Goal: Contribute content

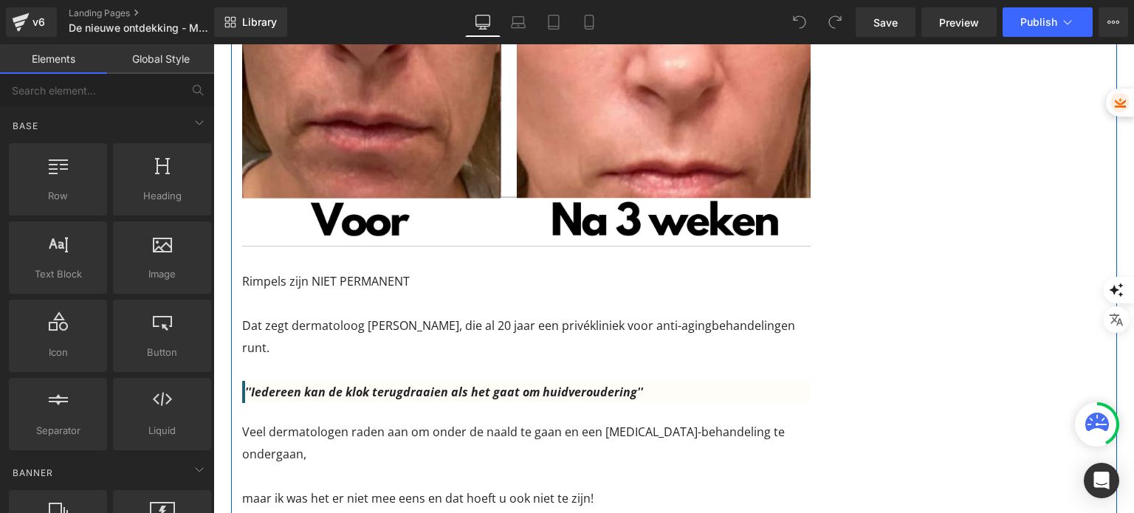
scroll to position [148, 0]
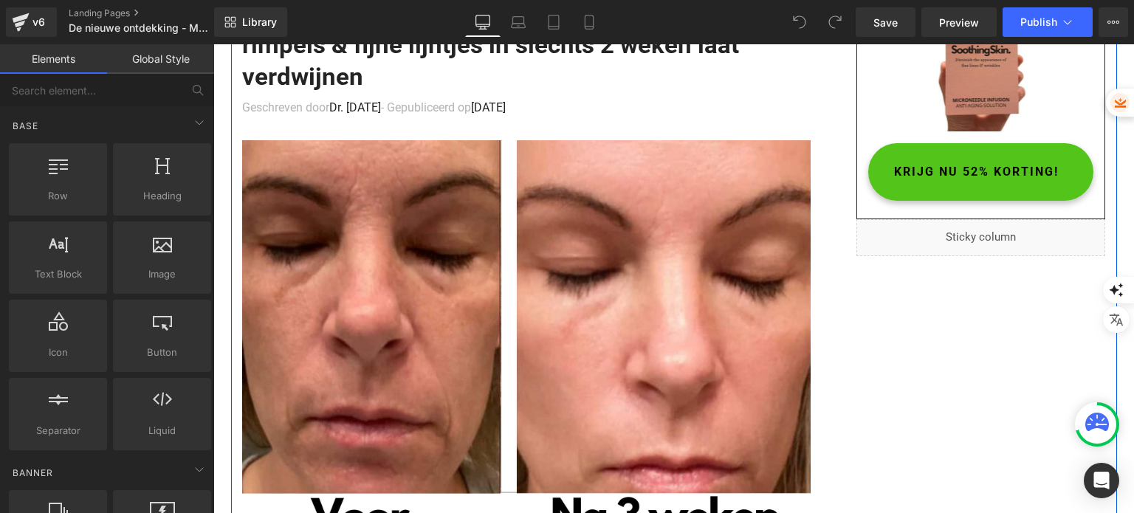
click at [918, 190] on span "KRIJG NU 52% KORTING!" at bounding box center [976, 172] width 165 height 38
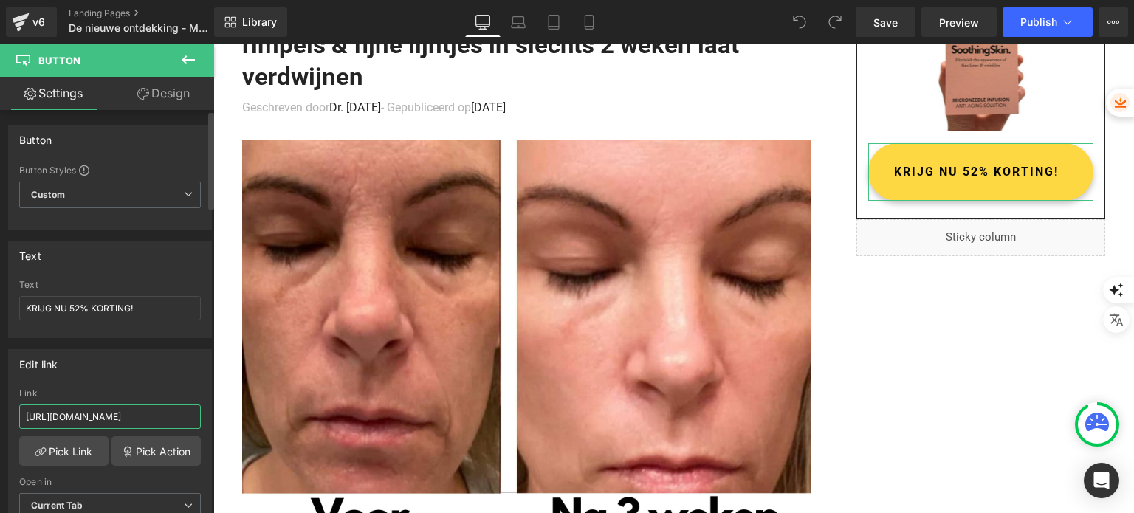
click at [112, 408] on input "[URL][DOMAIN_NAME]" at bounding box center [110, 417] width 182 height 24
paste input "ussysteem-1"
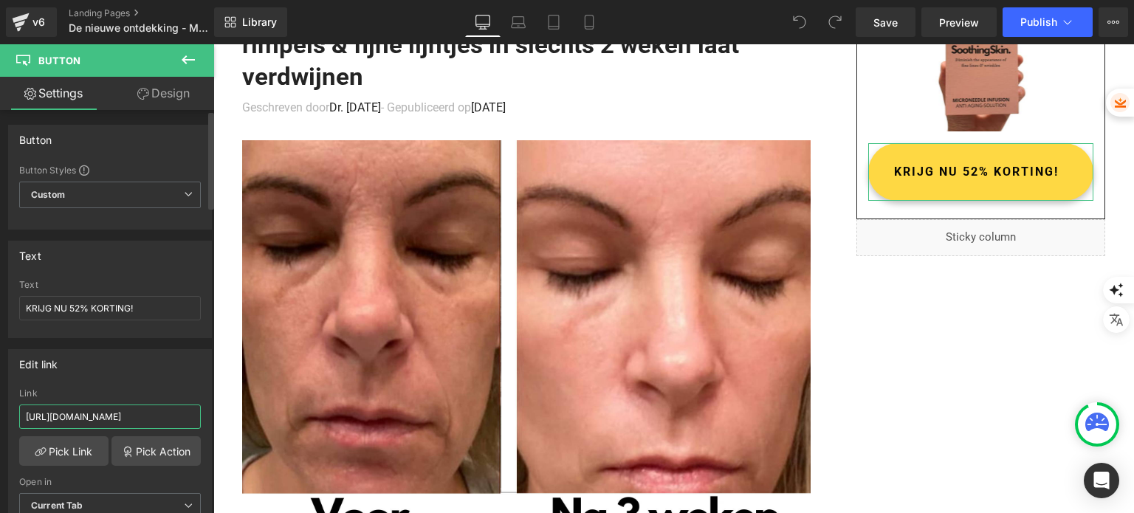
type input "[URL][DOMAIN_NAME]"
click at [126, 370] on div "Edit link" at bounding box center [110, 364] width 202 height 28
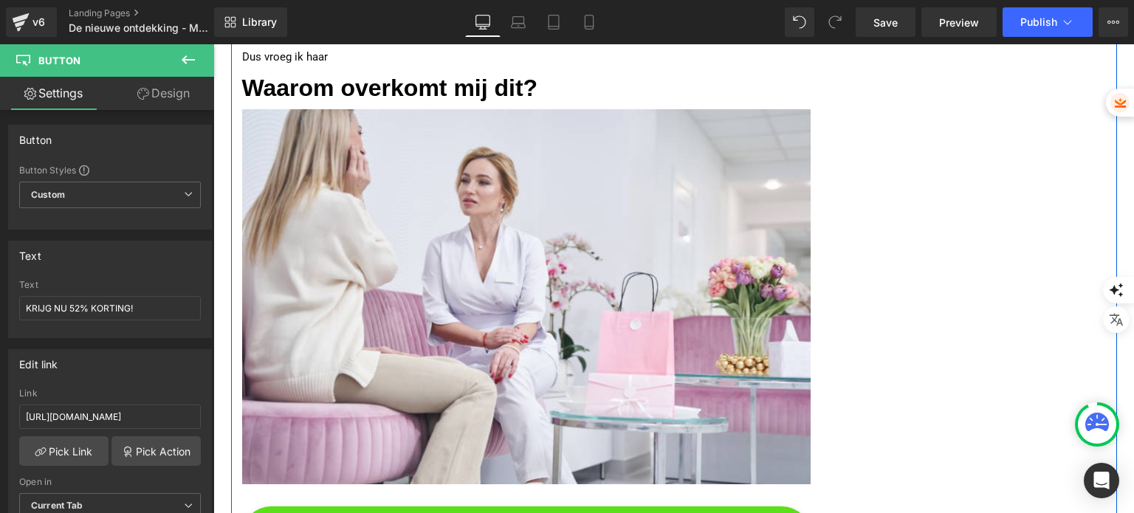
scroll to position [3618, 0]
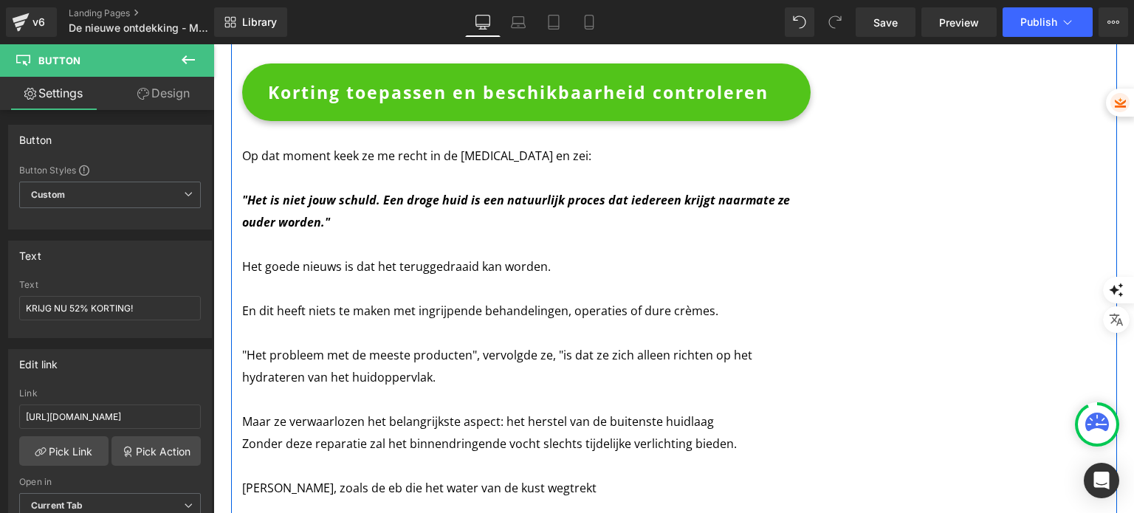
click at [466, 73] on span "Korting toepassen en beschikbaarheid controleren" at bounding box center [518, 92] width 501 height 38
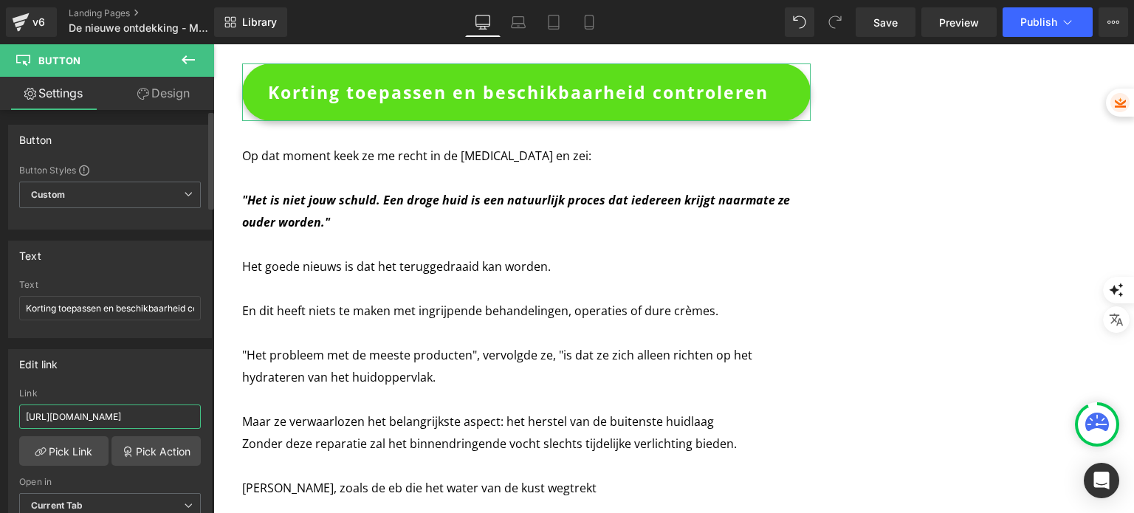
click at [112, 416] on input "[URL][DOMAIN_NAME]" at bounding box center [110, 417] width 182 height 24
paste input "ussysteem-1"
type input "[URL][DOMAIN_NAME]"
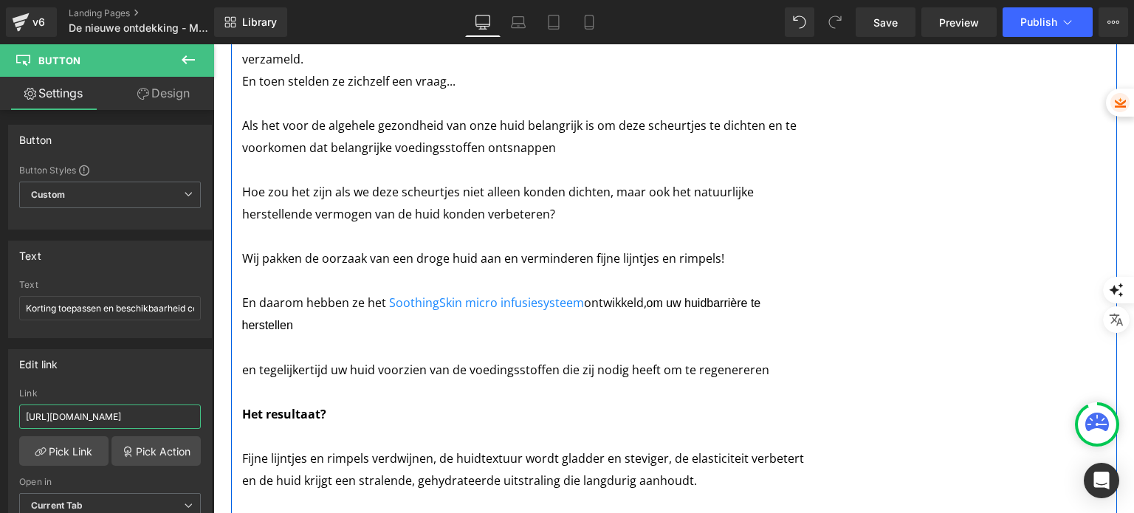
scroll to position [4873, 0]
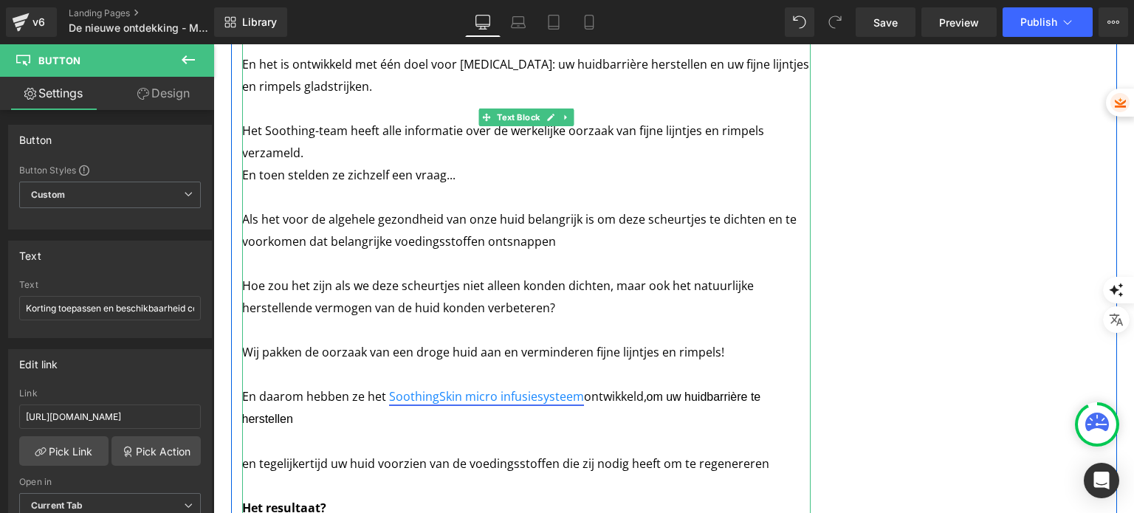
click at [421, 388] on font "SoothingSkin micro infusiesysteem" at bounding box center [486, 396] width 195 height 16
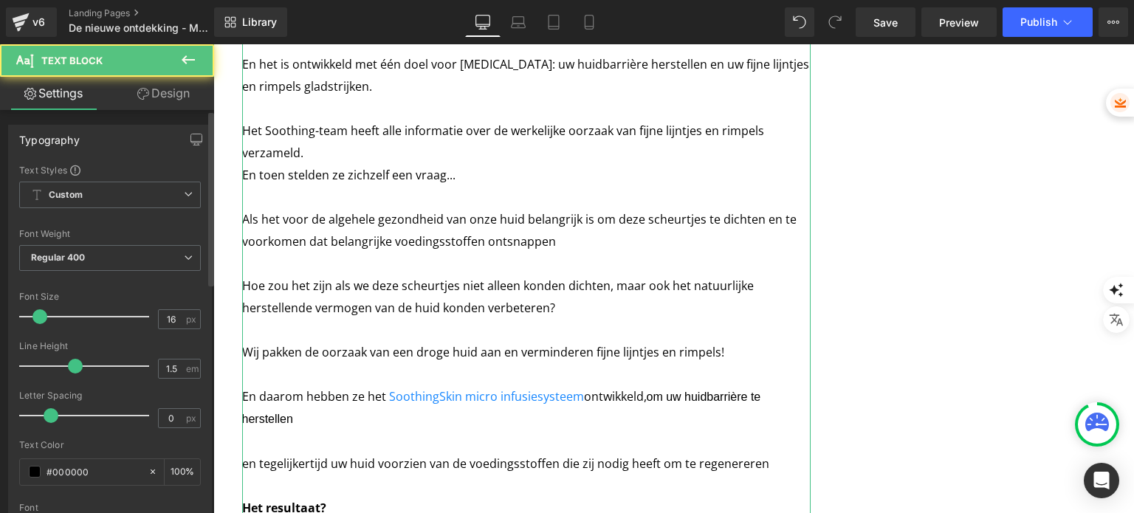
scroll to position [221, 0]
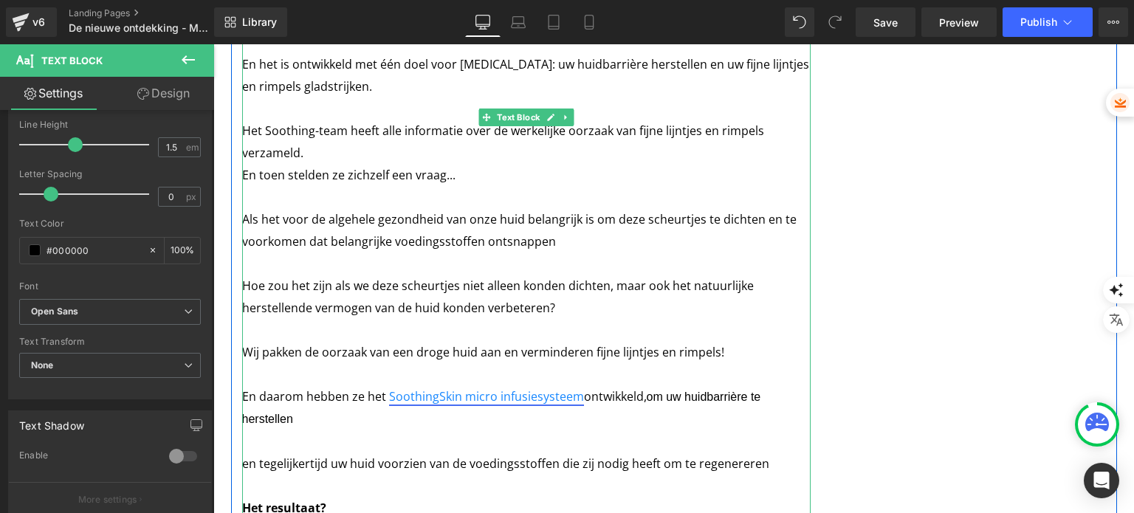
click at [440, 388] on font "SoothingSkin micro infusiesysteem" at bounding box center [486, 396] width 195 height 16
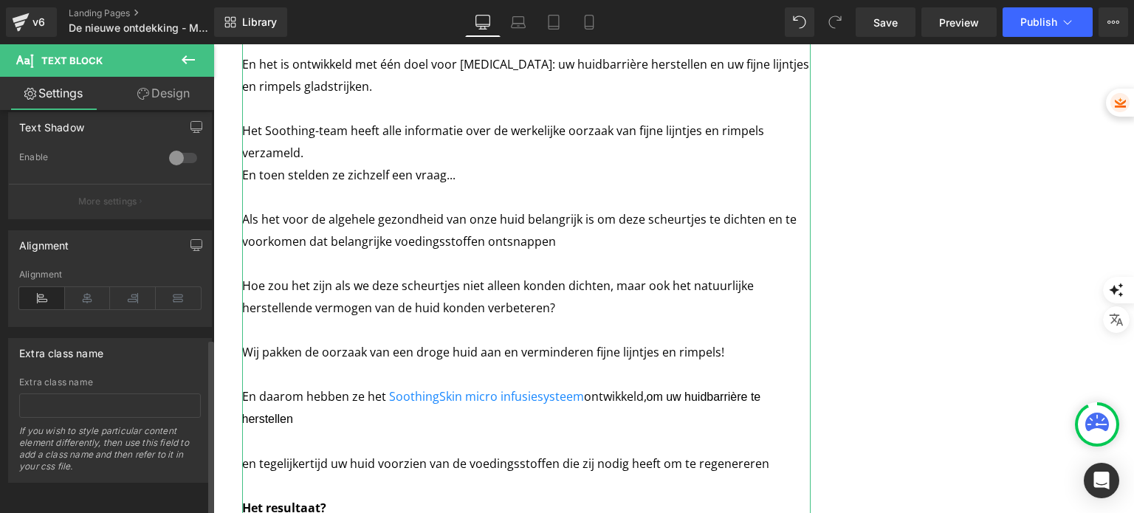
scroll to position [86, 0]
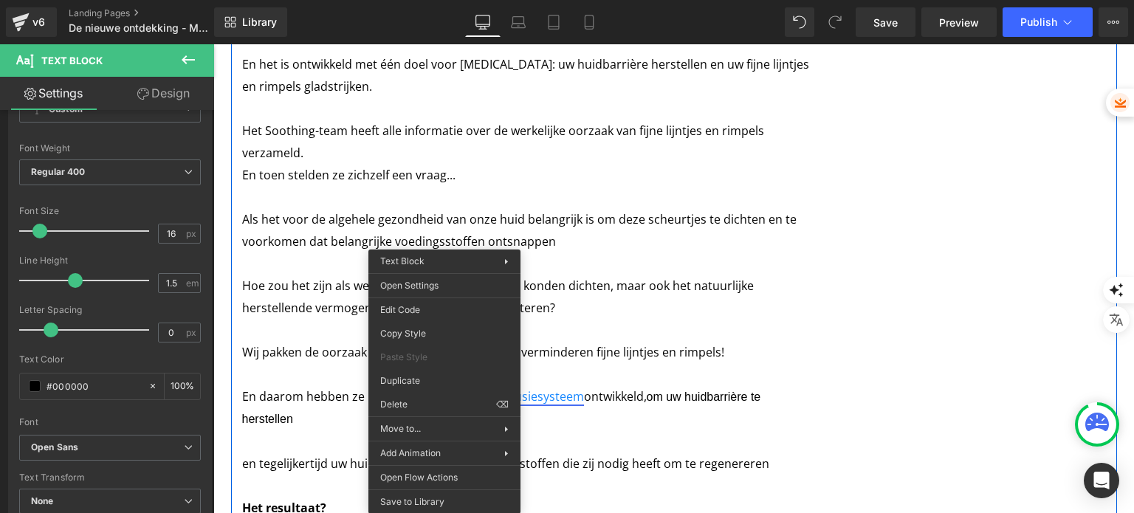
click at [558, 388] on font "SoothingSkin micro infusiesysteem" at bounding box center [486, 396] width 195 height 16
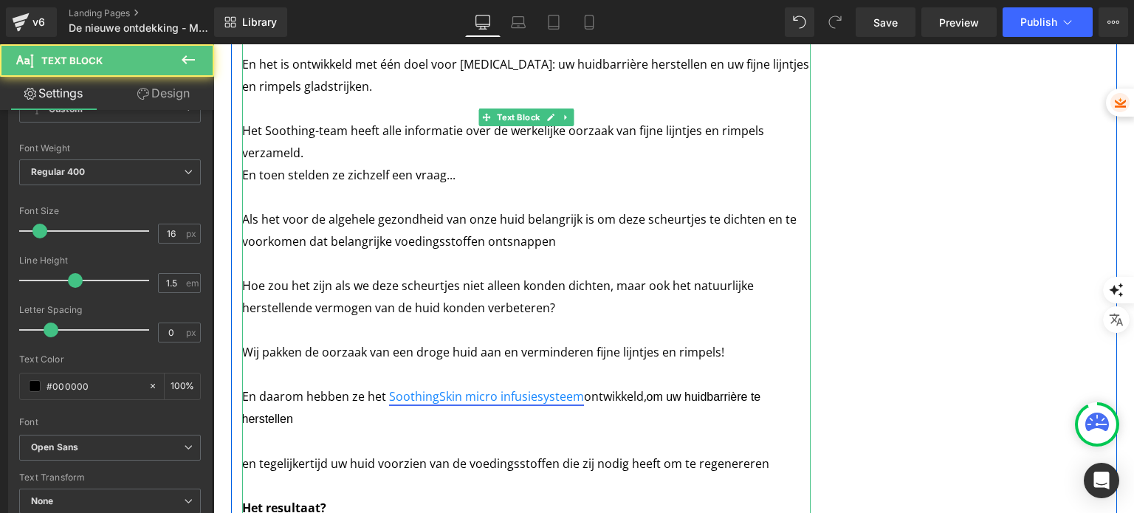
click at [503, 388] on font "SoothingSkin micro infusiesysteem" at bounding box center [486, 396] width 195 height 16
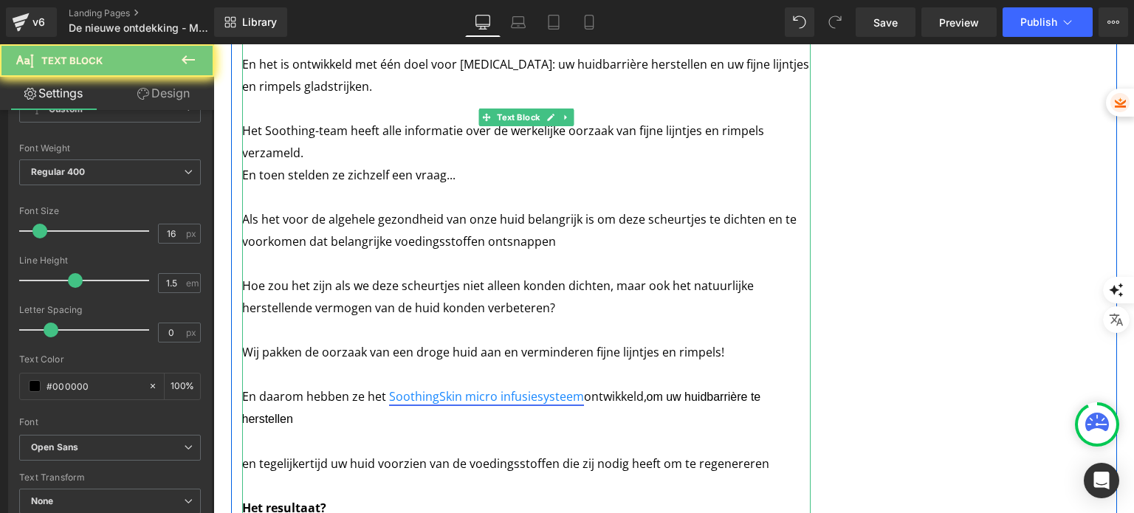
click at [503, 388] on font "SoothingSkin micro infusiesysteem" at bounding box center [486, 396] width 195 height 16
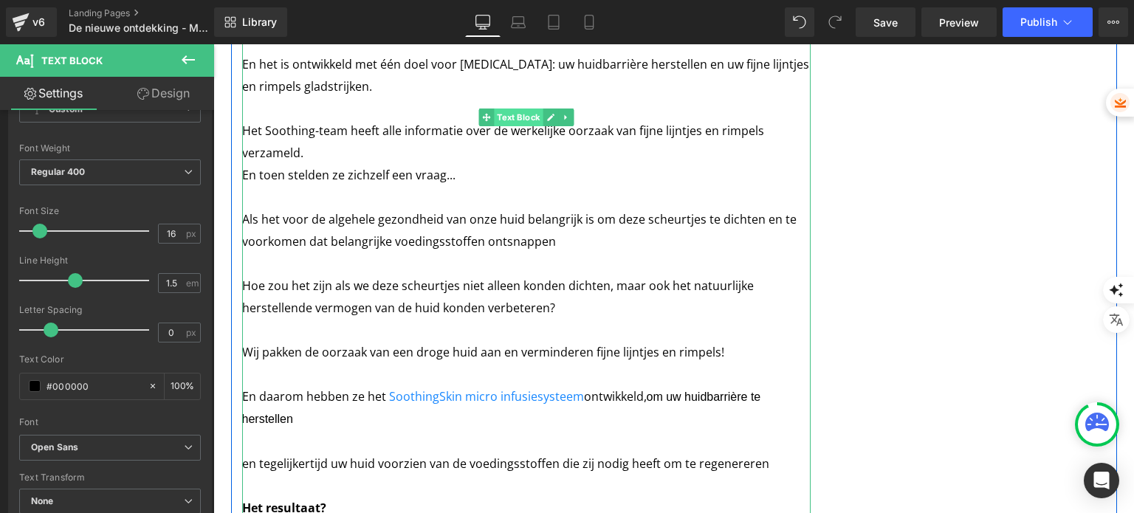
click at [519, 109] on span "Text Block" at bounding box center [518, 118] width 49 height 18
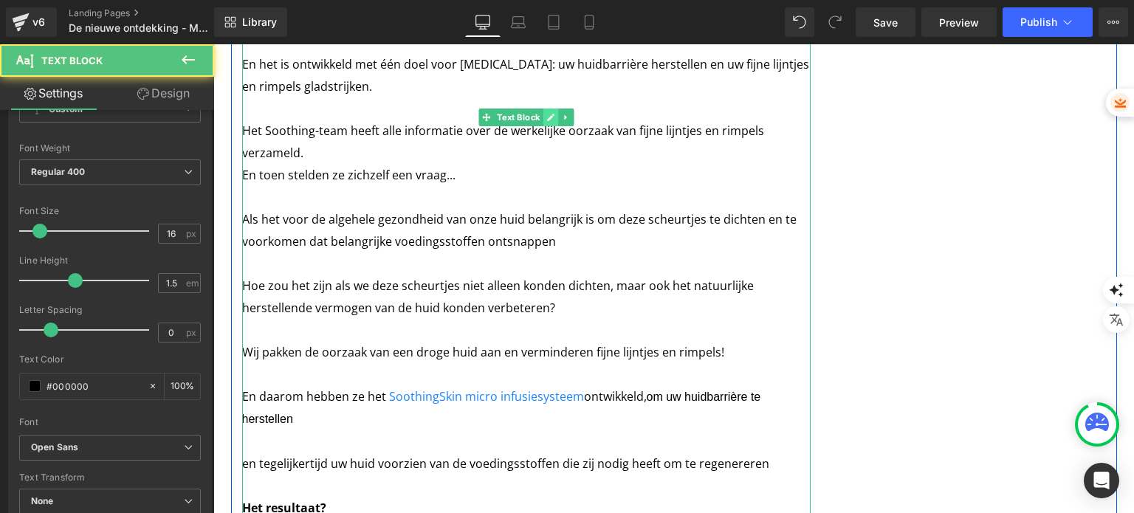
click at [547, 114] on icon at bounding box center [550, 117] width 7 height 7
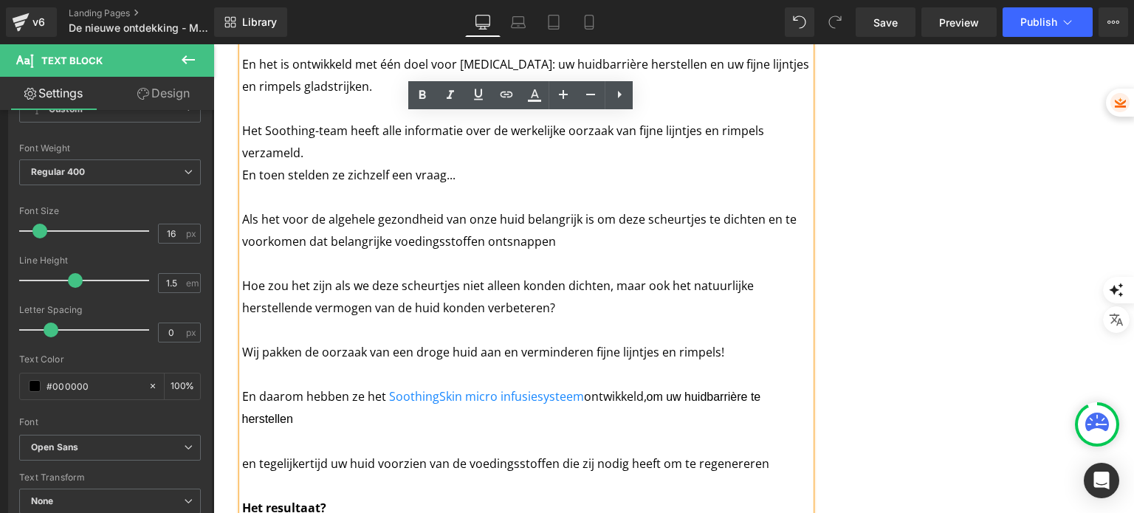
scroll to position [4504, 0]
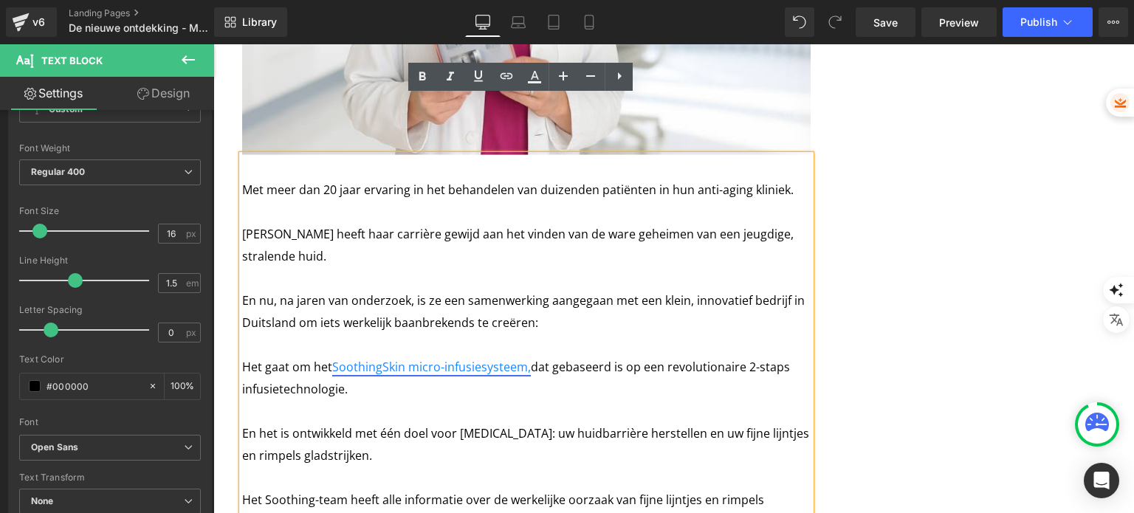
click at [481, 359] on font "SoothingSkin micro-infusiesysteem," at bounding box center [431, 367] width 199 height 16
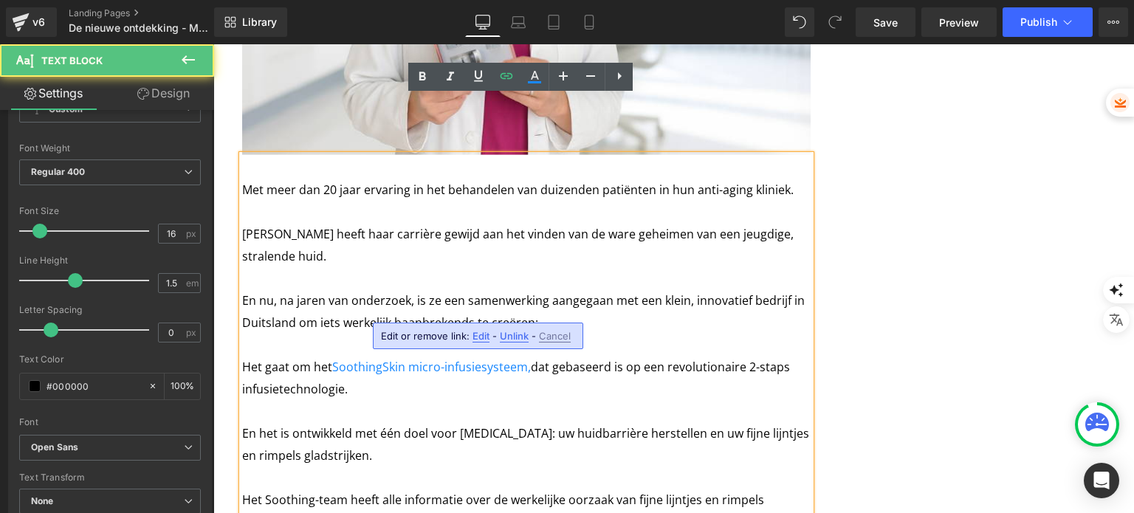
click at [477, 334] on span "Edit" at bounding box center [481, 336] width 17 height 13
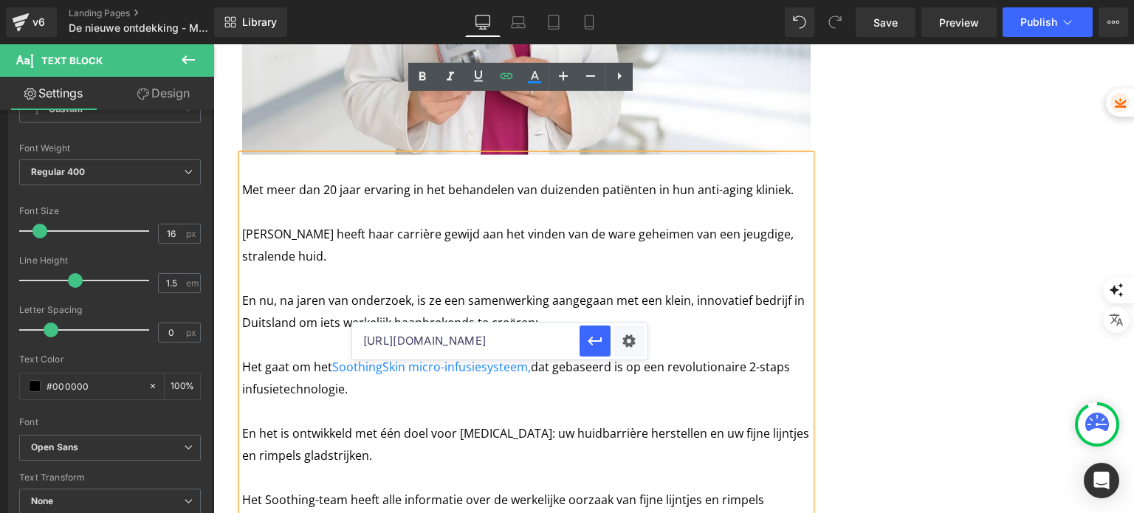
click at [477, 334] on input "[URL][DOMAIN_NAME]" at bounding box center [465, 341] width 227 height 37
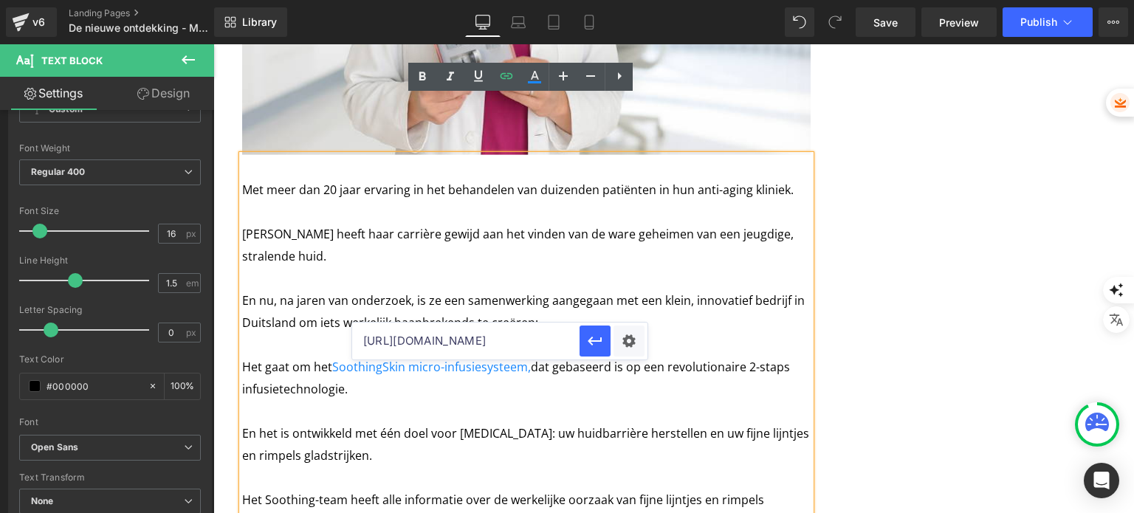
paste input "ussysteem-1"
click at [597, 341] on icon "button" at bounding box center [595, 341] width 14 height 9
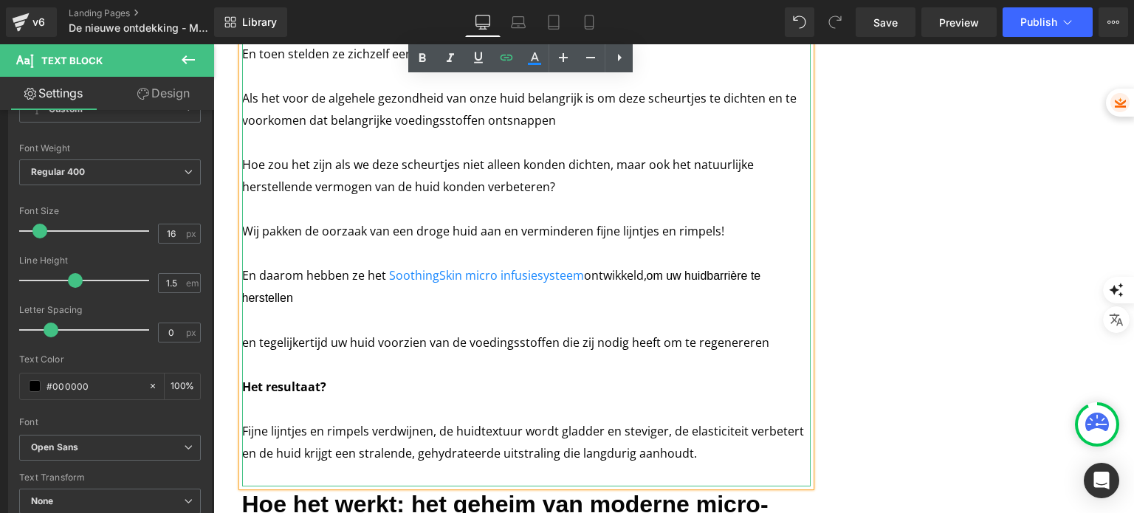
scroll to position [5021, 0]
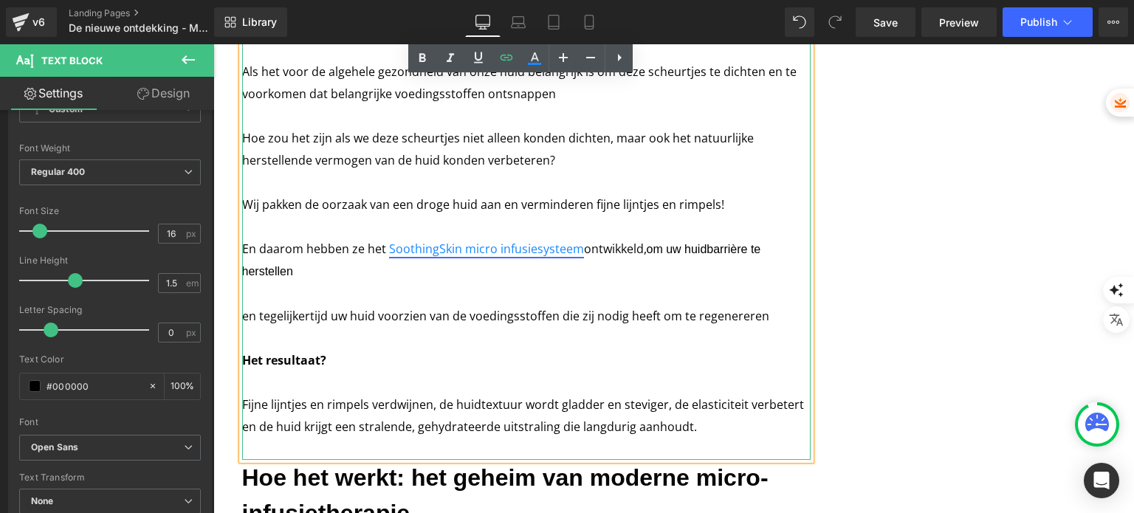
click at [489, 241] on font "SoothingSkin micro infusiesysteem" at bounding box center [486, 249] width 195 height 16
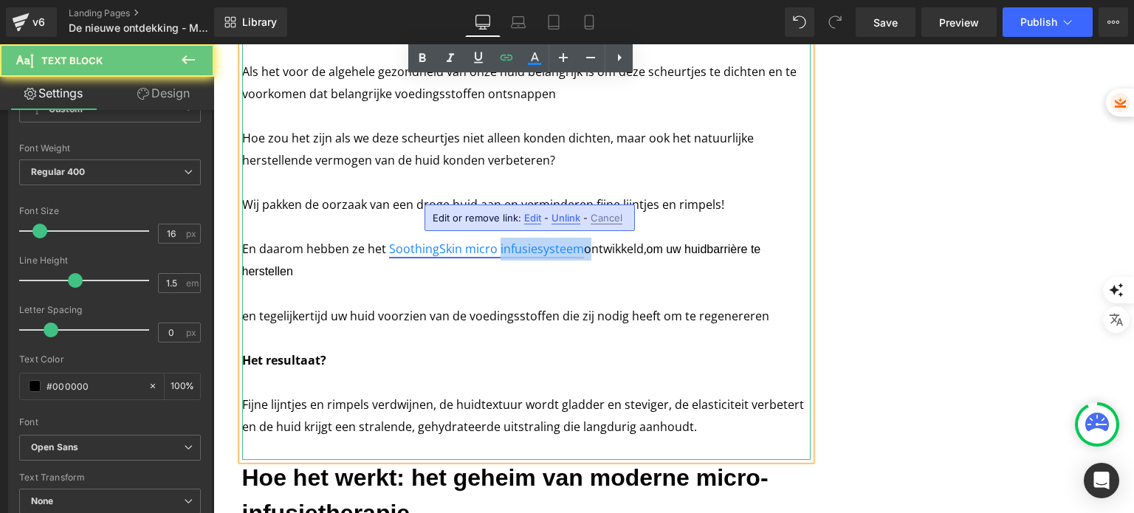
click at [489, 241] on font "SoothingSkin micro infusiesysteem" at bounding box center [486, 249] width 195 height 16
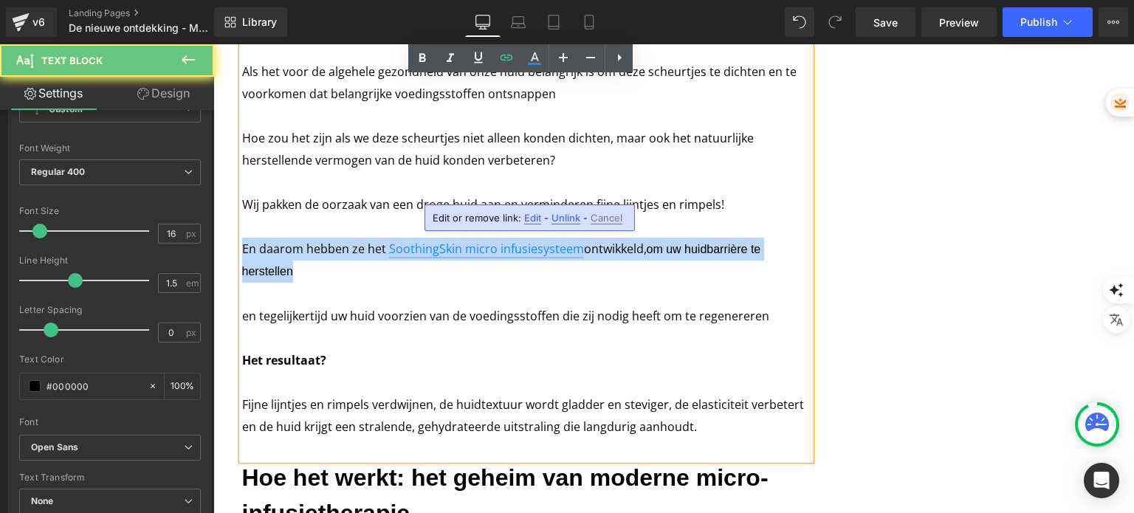
click at [489, 241] on font "SoothingSkin micro infusiesysteem" at bounding box center [486, 249] width 195 height 16
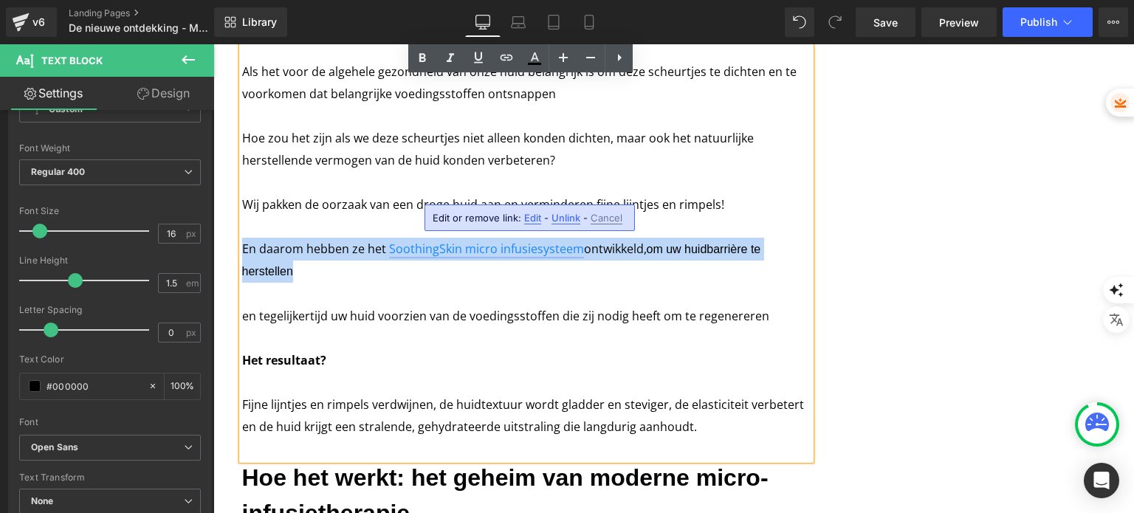
click at [518, 241] on font "SoothingSkin micro infusiesysteem" at bounding box center [486, 249] width 195 height 16
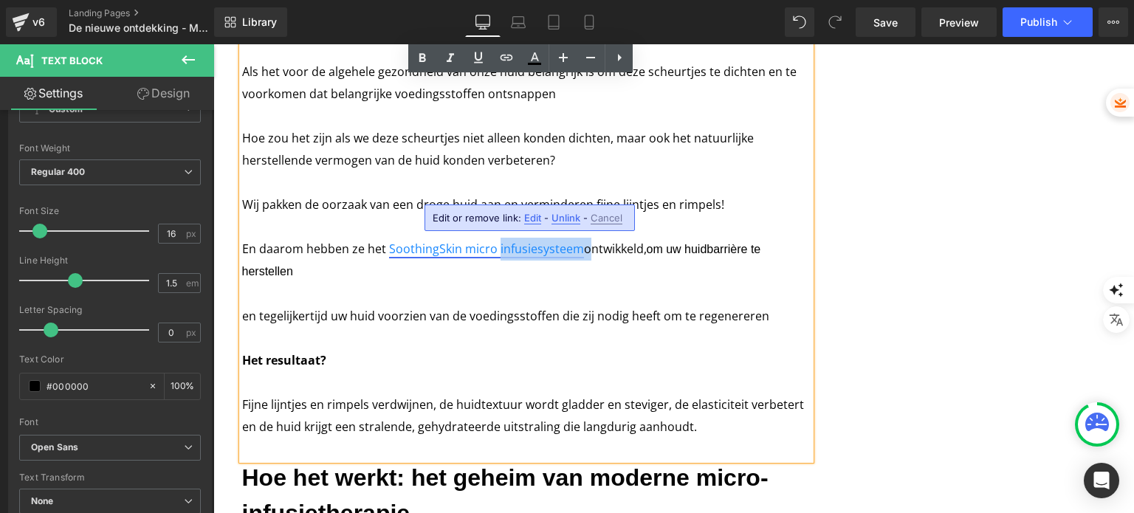
click at [518, 241] on font "SoothingSkin micro infusiesysteem" at bounding box center [486, 249] width 195 height 16
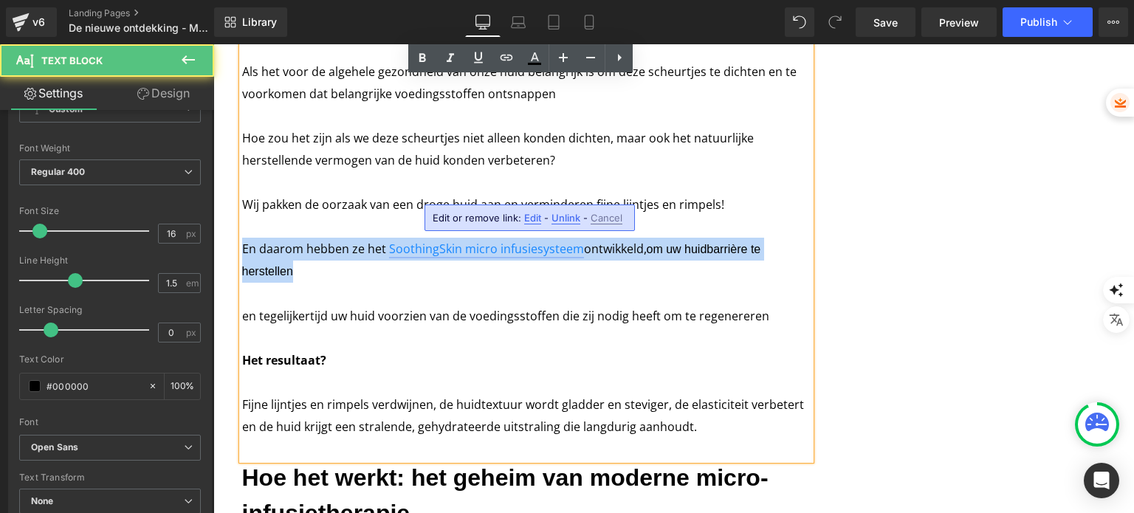
click at [518, 241] on font "SoothingSkin micro infusiesysteem" at bounding box center [486, 249] width 195 height 16
click at [522, 241] on font "SoothingSkin micro infusiesysteem" at bounding box center [486, 249] width 195 height 16
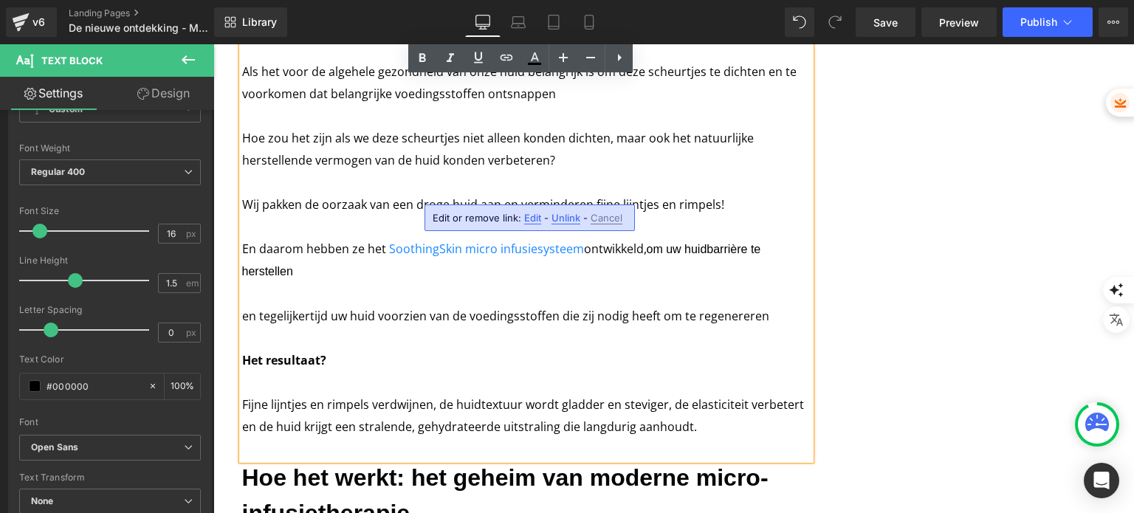
click at [525, 223] on span "Edit" at bounding box center [532, 218] width 17 height 13
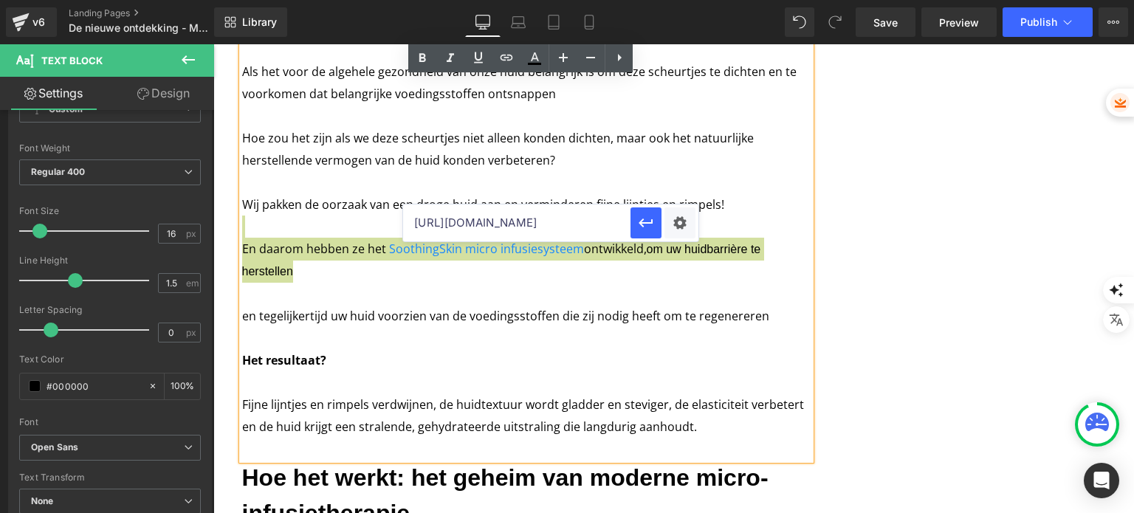
click at [586, 221] on input "[URL][DOMAIN_NAME]" at bounding box center [516, 223] width 227 height 37
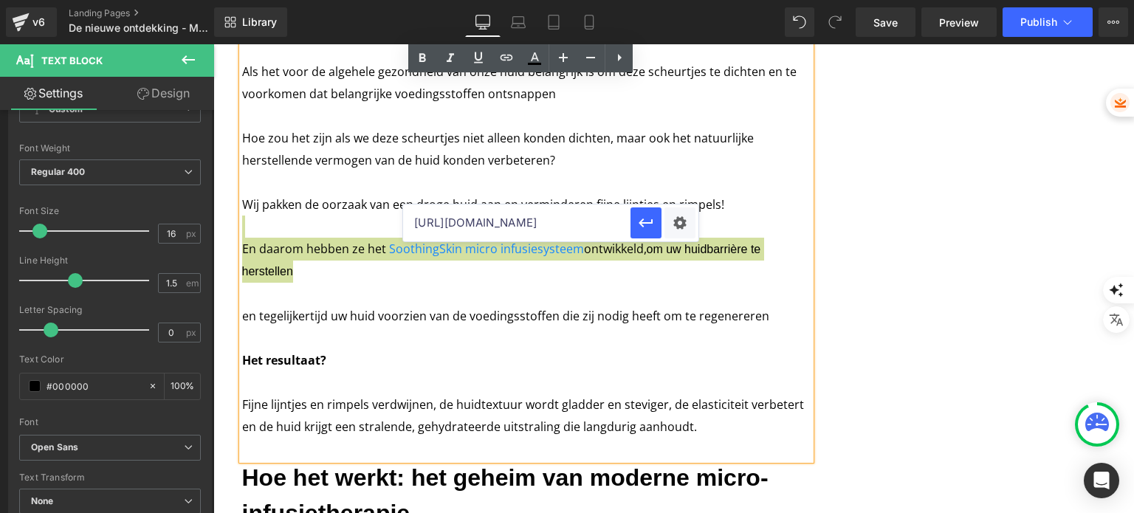
click at [591, 224] on input "[URL][DOMAIN_NAME]" at bounding box center [516, 223] width 227 height 37
drag, startPoint x: 591, startPoint y: 224, endPoint x: 670, endPoint y: 227, distance: 79.8
click at [670, 227] on div "[URL][DOMAIN_NAME]" at bounding box center [550, 223] width 295 height 37
click at [597, 227] on input "[URL][DOMAIN_NAME]" at bounding box center [516, 223] width 227 height 37
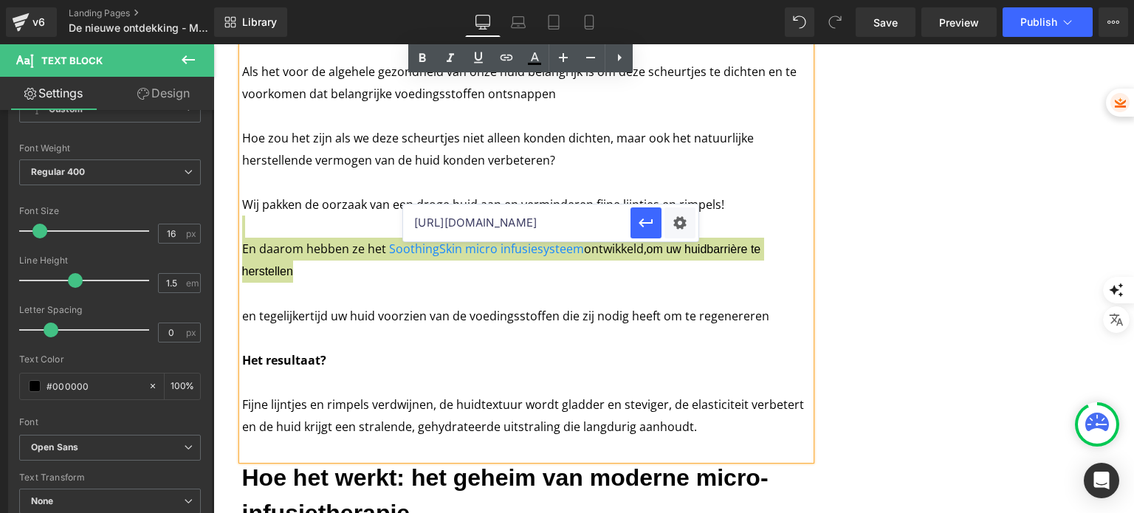
click at [597, 227] on input "[URL][DOMAIN_NAME]" at bounding box center [516, 223] width 227 height 37
type input "[URL][DOMAIN_NAME]"
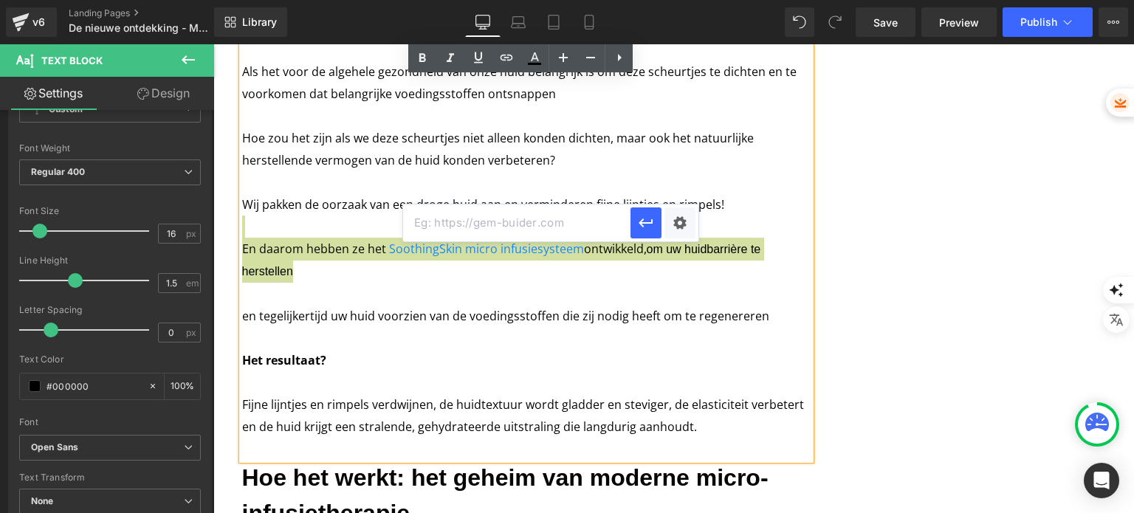
paste input "[URL][DOMAIN_NAME]"
type input "[URL][DOMAIN_NAME]"
click at [659, 232] on button "button" at bounding box center [646, 222] width 31 height 31
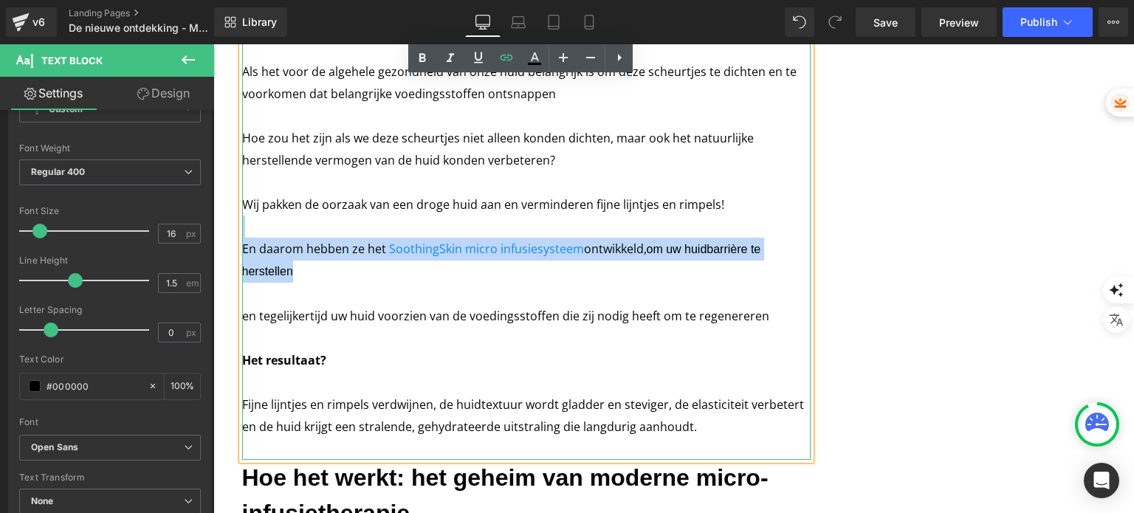
click at [535, 238] on p "En daarom hebben ze het SoothingSkin micro infusiesysteem ontwikkeld, om uw hui…" at bounding box center [526, 260] width 569 height 45
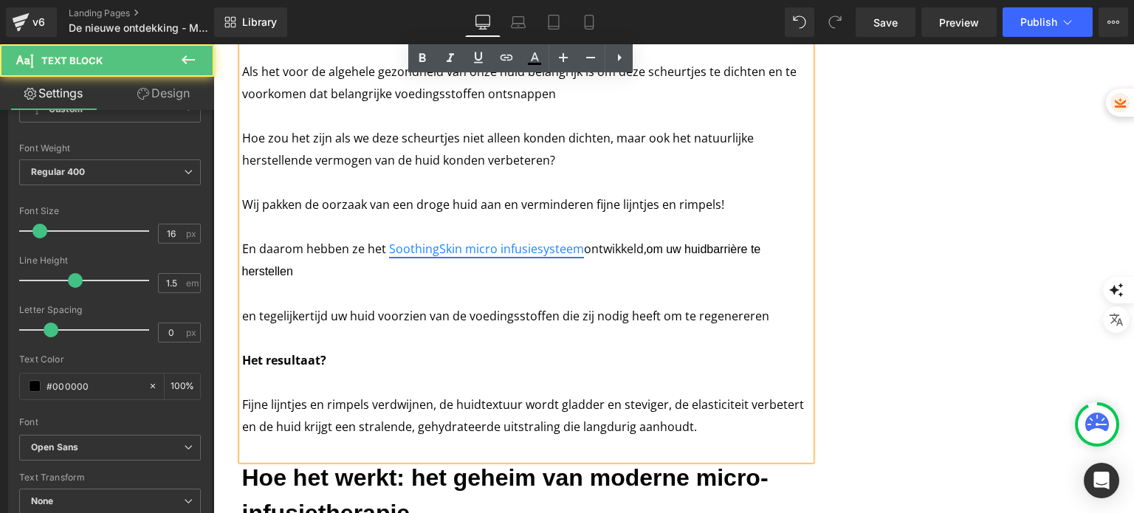
click at [532, 241] on font "SoothingSkin micro infusiesysteem" at bounding box center [486, 249] width 195 height 16
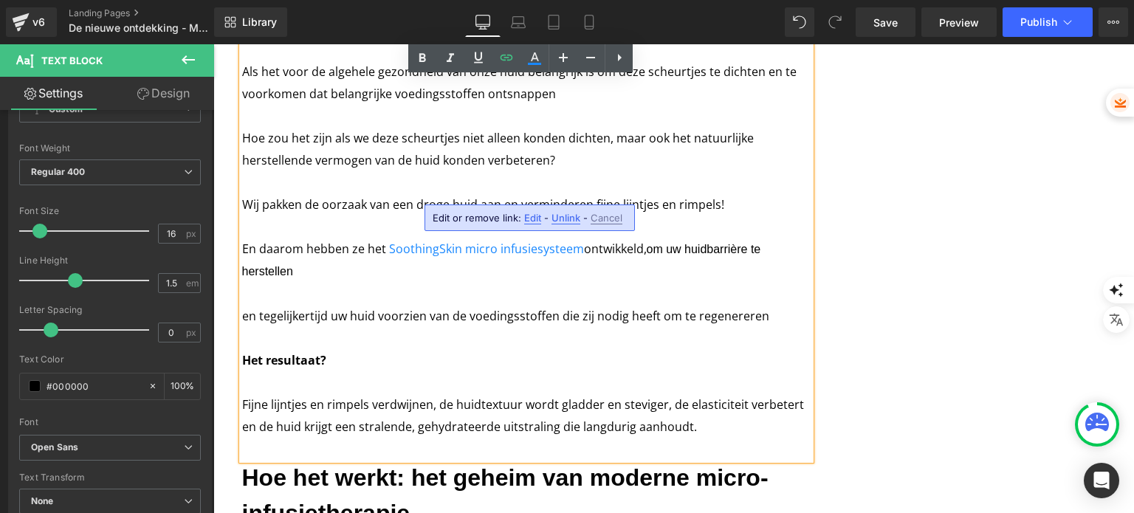
click at [538, 220] on span "Edit" at bounding box center [532, 218] width 17 height 13
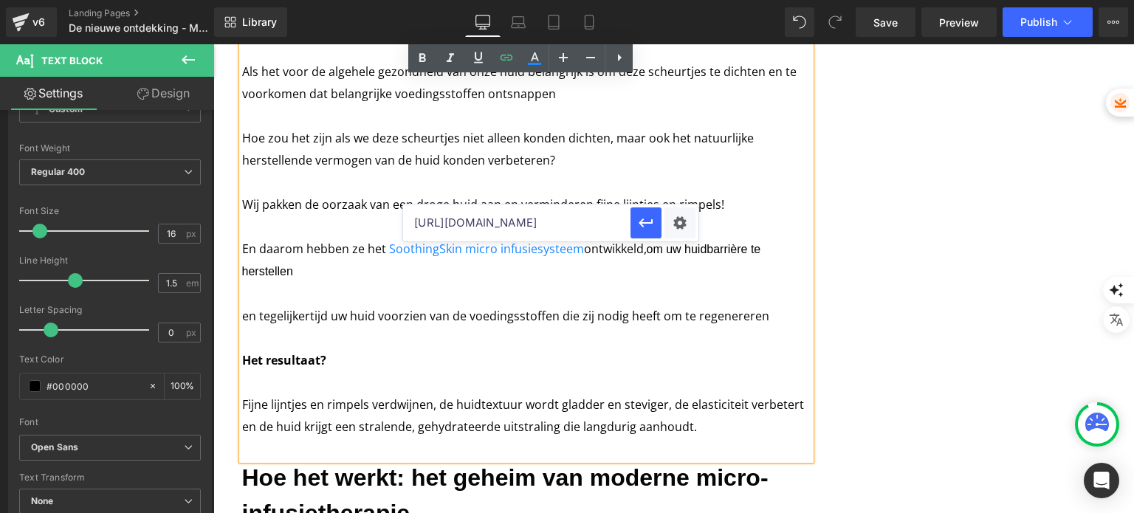
scroll to position [0, 213]
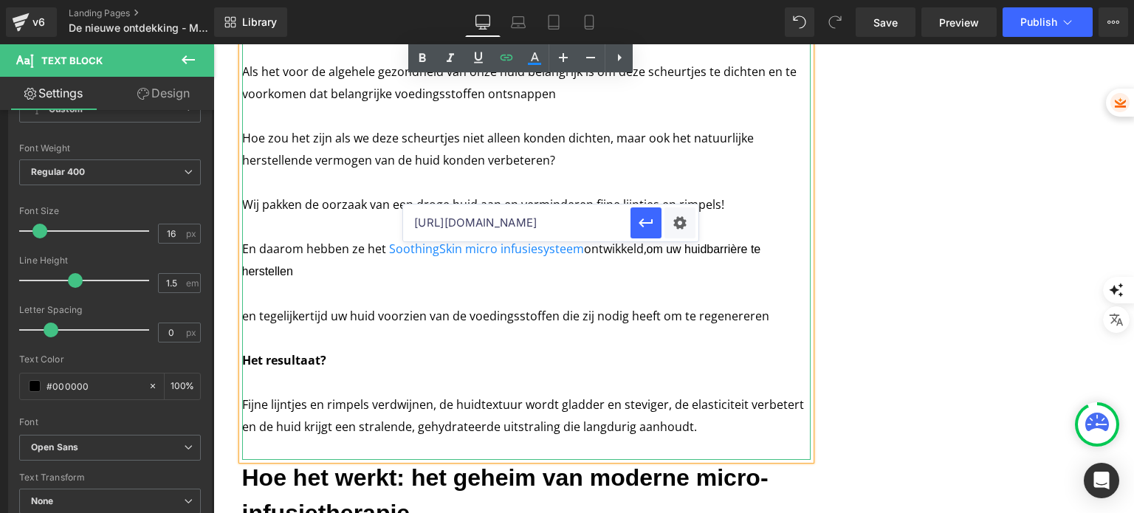
drag, startPoint x: 742, startPoint y: 268, endPoint x: 729, endPoint y: 224, distance: 45.5
click at [790, 238] on p "En daarom hebben ze het SoothingSkin micro infusiesysteem ontwikkeld, om uw hui…" at bounding box center [526, 260] width 569 height 45
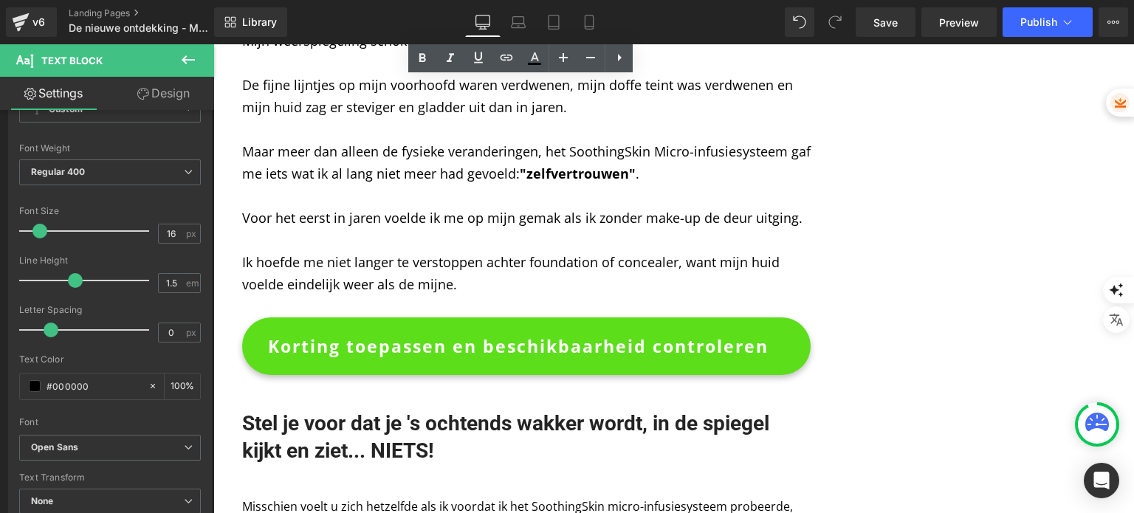
scroll to position [7679, 0]
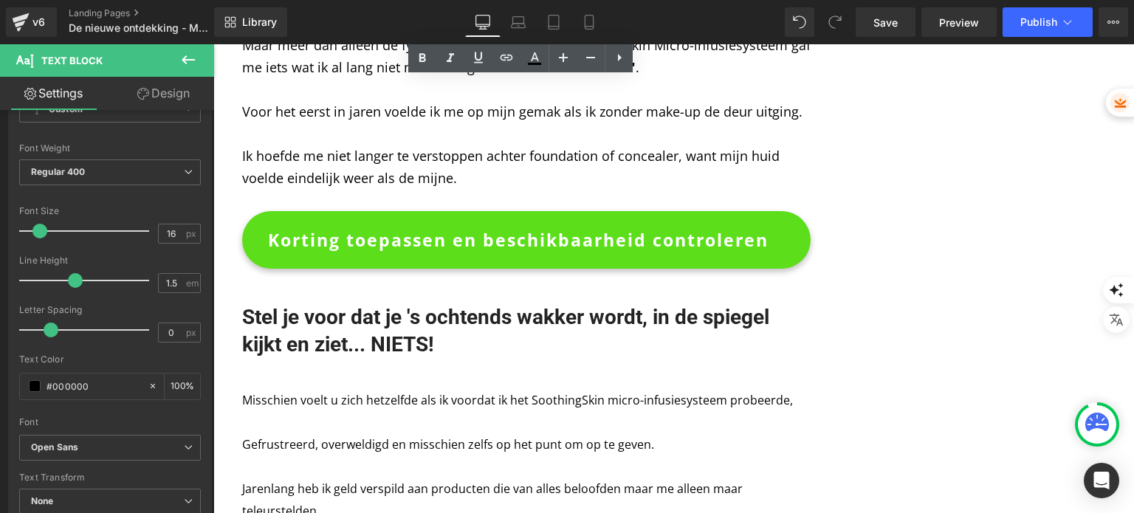
click at [509, 211] on div "Korting toepassen en beschikbaarheid controleren Button" at bounding box center [526, 240] width 569 height 58
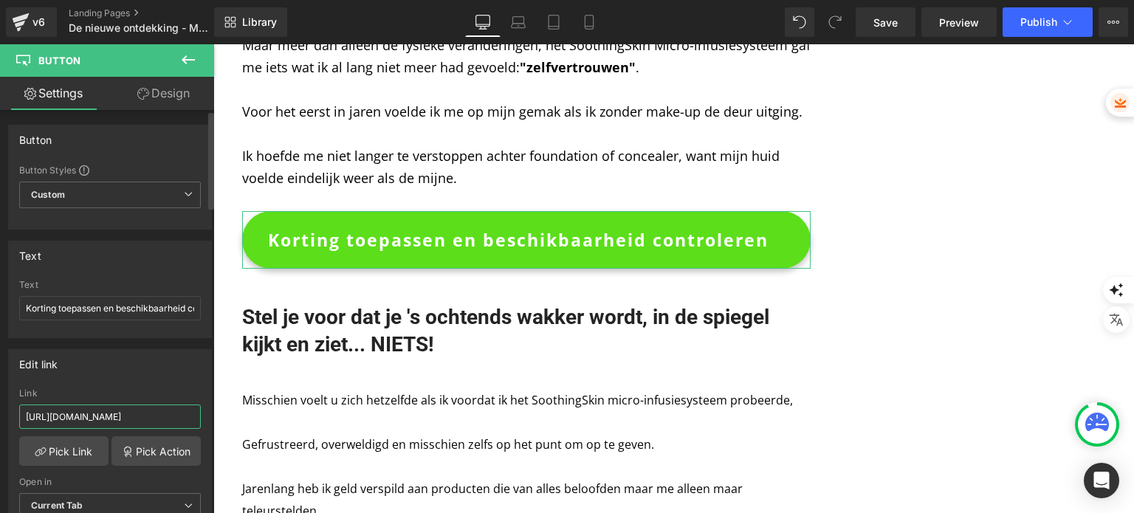
click at [137, 418] on input "[URL][DOMAIN_NAME]" at bounding box center [110, 417] width 182 height 24
click at [139, 416] on input "[URL][DOMAIN_NAME]" at bounding box center [110, 417] width 182 height 24
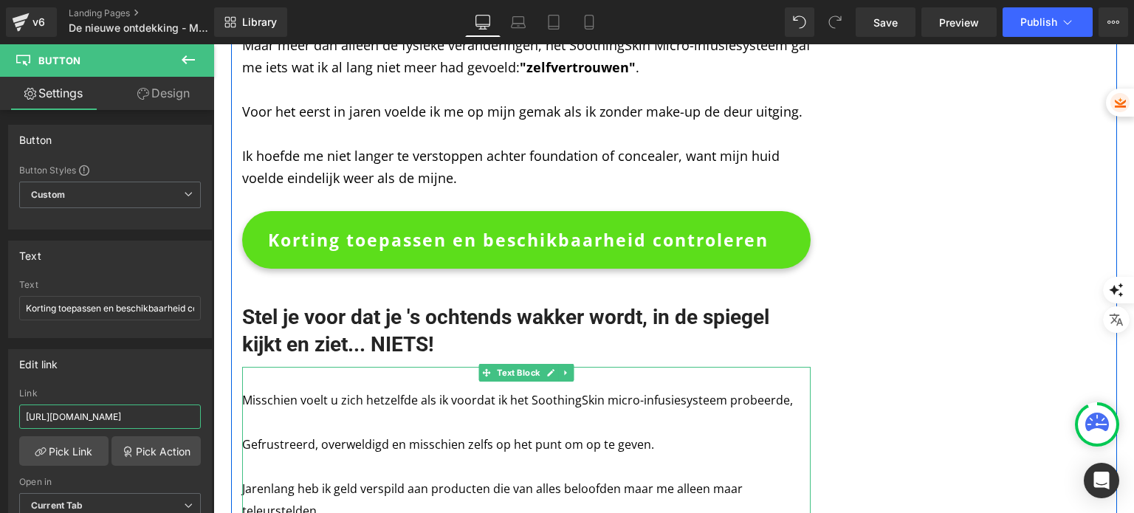
drag, startPoint x: 352, startPoint y: 461, endPoint x: 261, endPoint y: 416, distance: 101.4
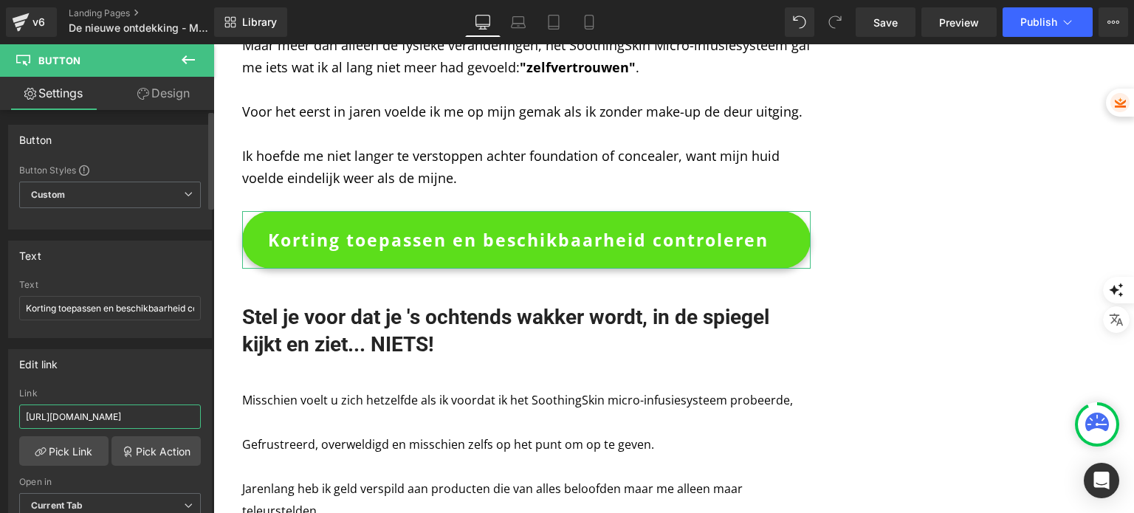
click at [182, 413] on input "[URL][DOMAIN_NAME]" at bounding box center [110, 417] width 182 height 24
paste input "[URL][DOMAIN_NAME]"
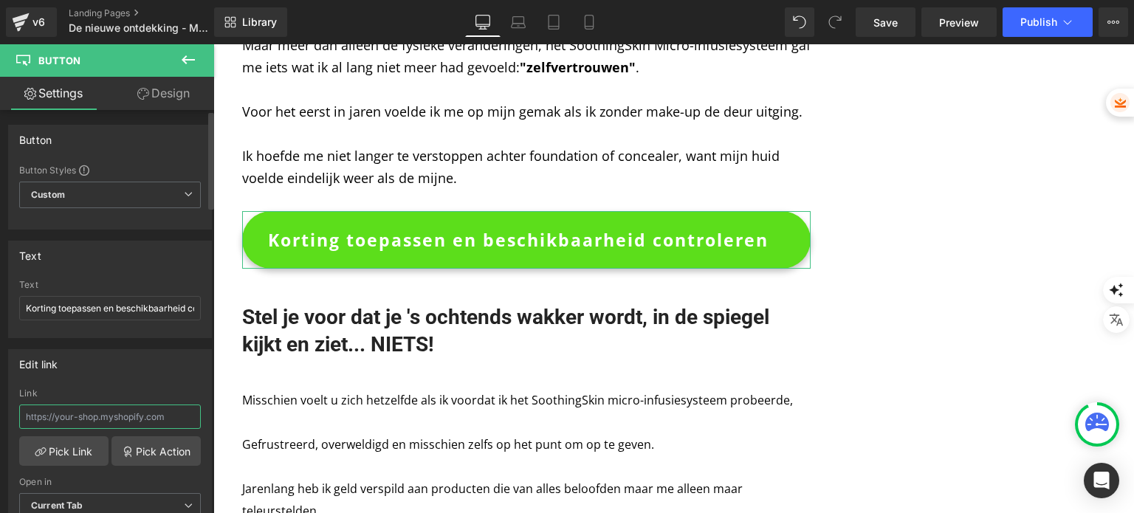
type input "[URL][DOMAIN_NAME]"
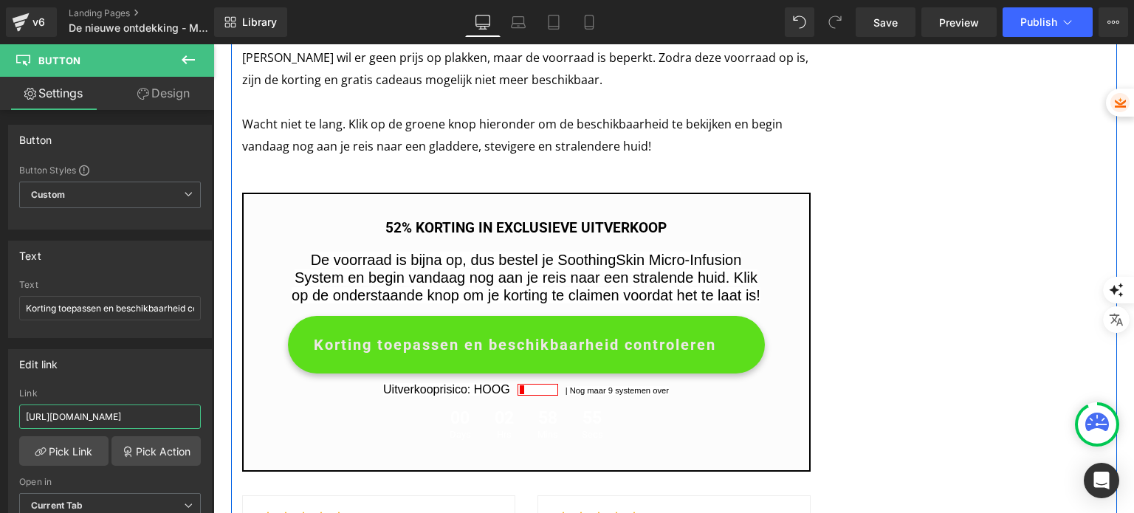
scroll to position [8712, 0]
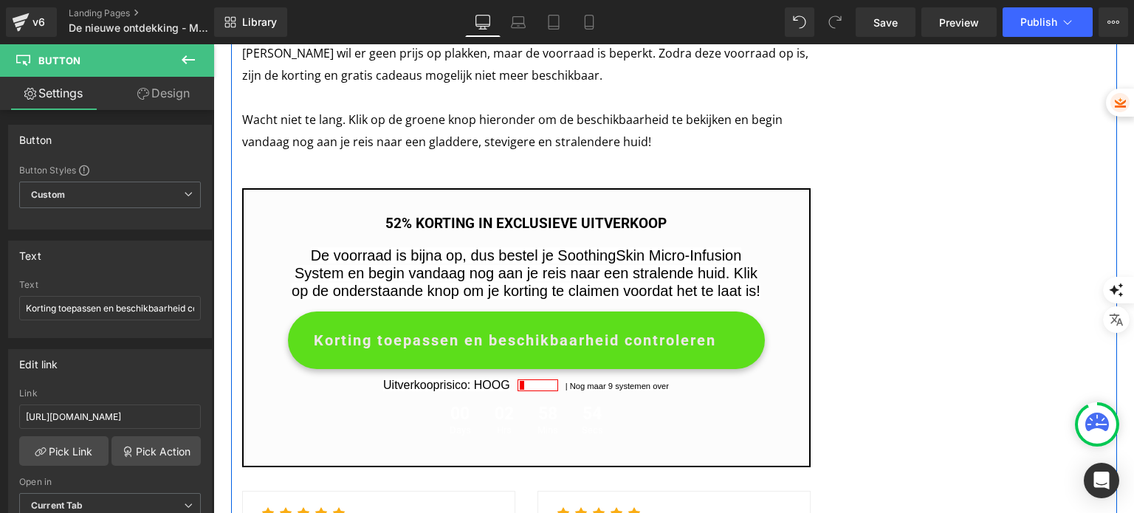
click at [446, 321] on span "Korting toepassen en beschikbaarheid controleren" at bounding box center [515, 340] width 402 height 38
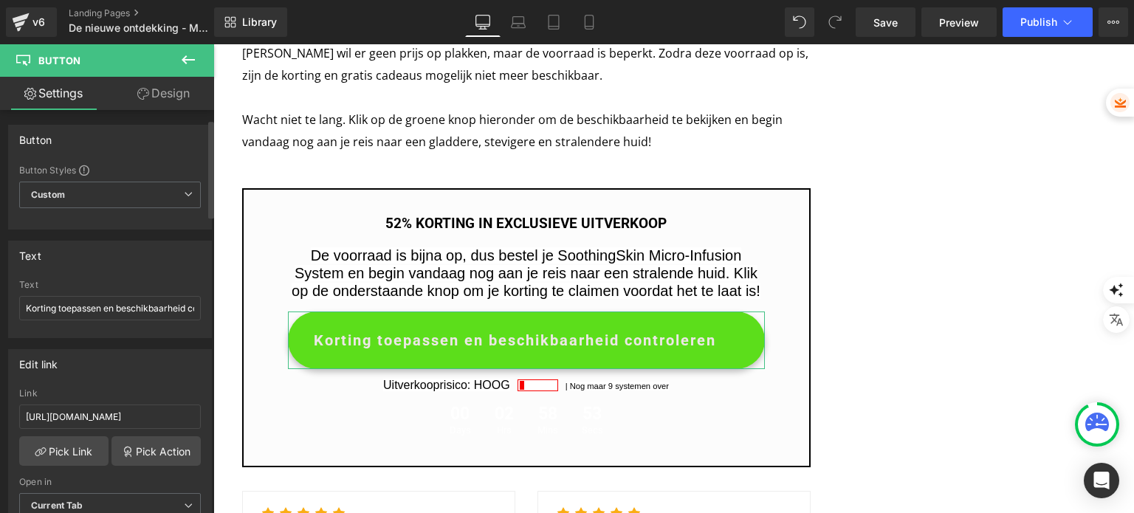
scroll to position [74, 0]
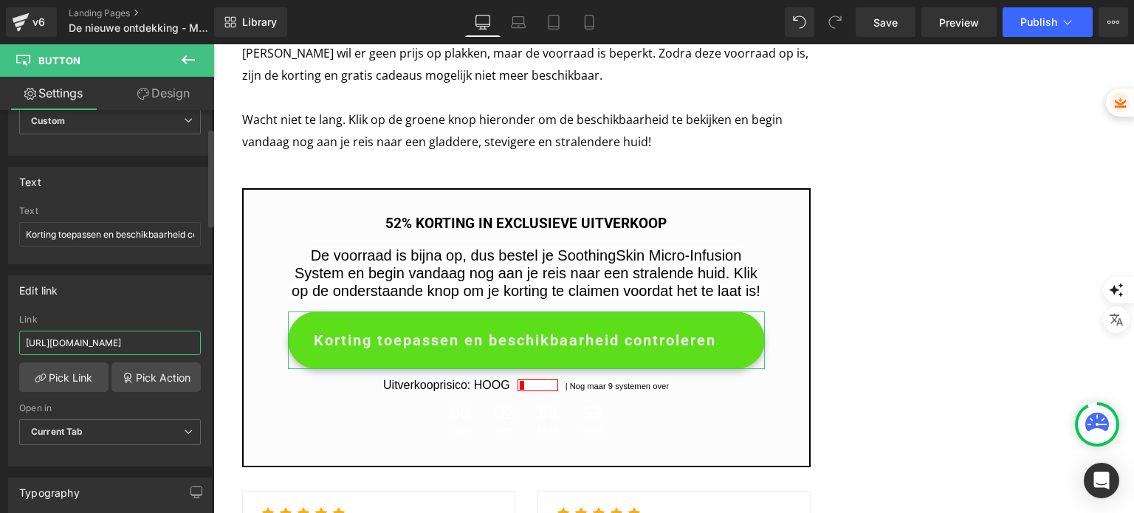
click at [112, 348] on input "[URL][DOMAIN_NAME]" at bounding box center [110, 343] width 182 height 24
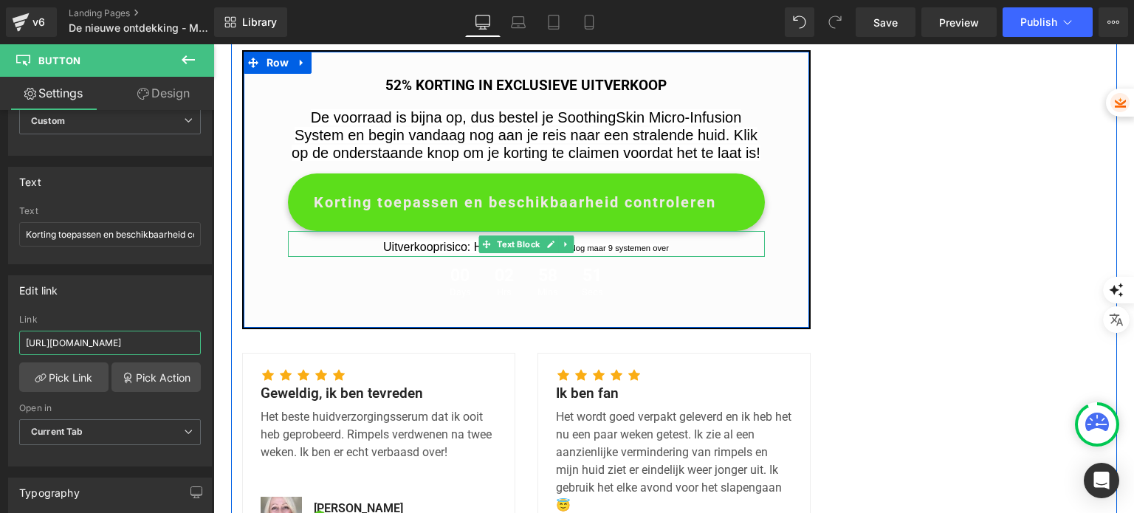
scroll to position [8860, 0]
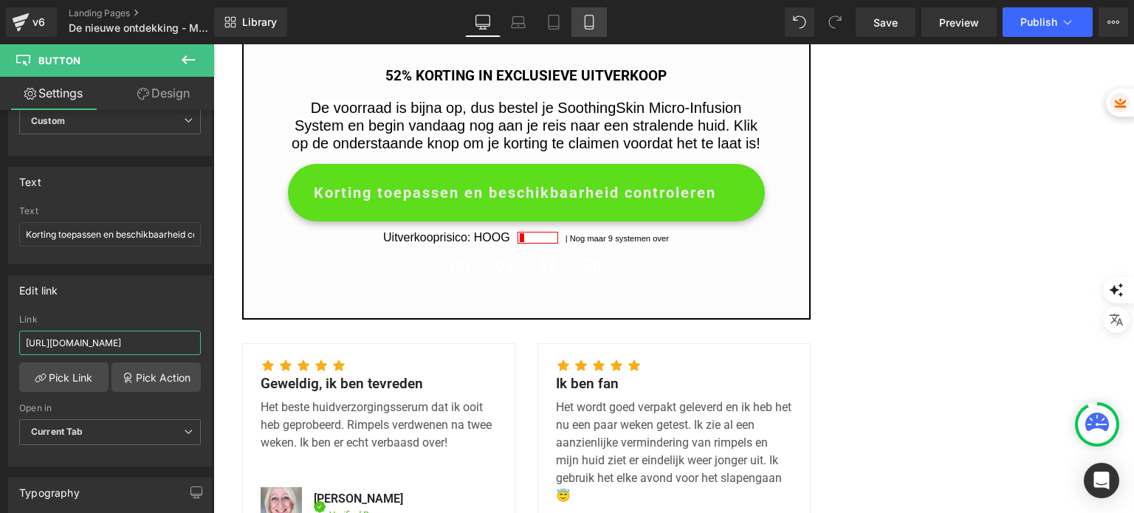
type input "[URL][DOMAIN_NAME]"
click at [594, 27] on icon at bounding box center [589, 22] width 15 height 15
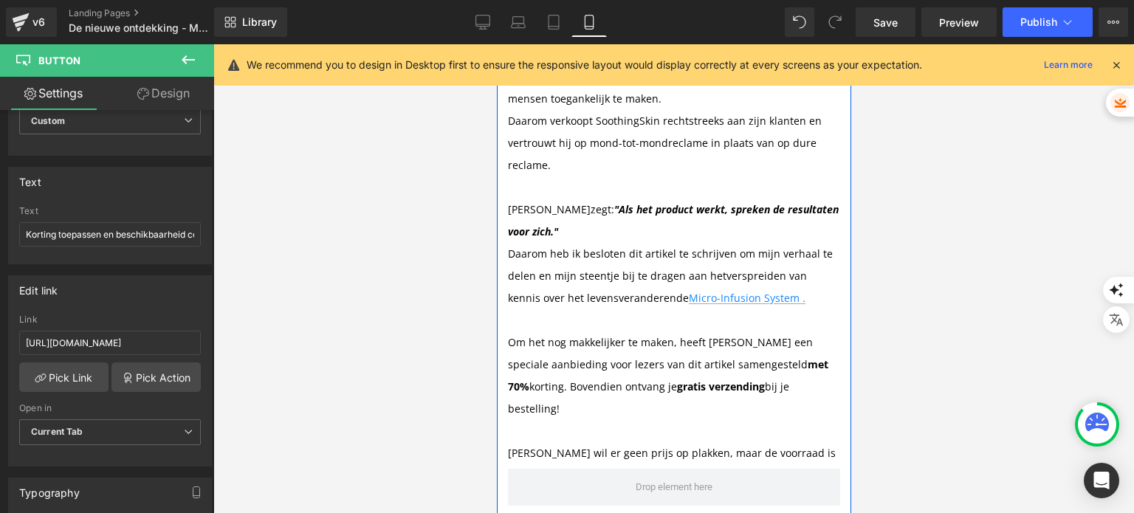
scroll to position [3470, 0]
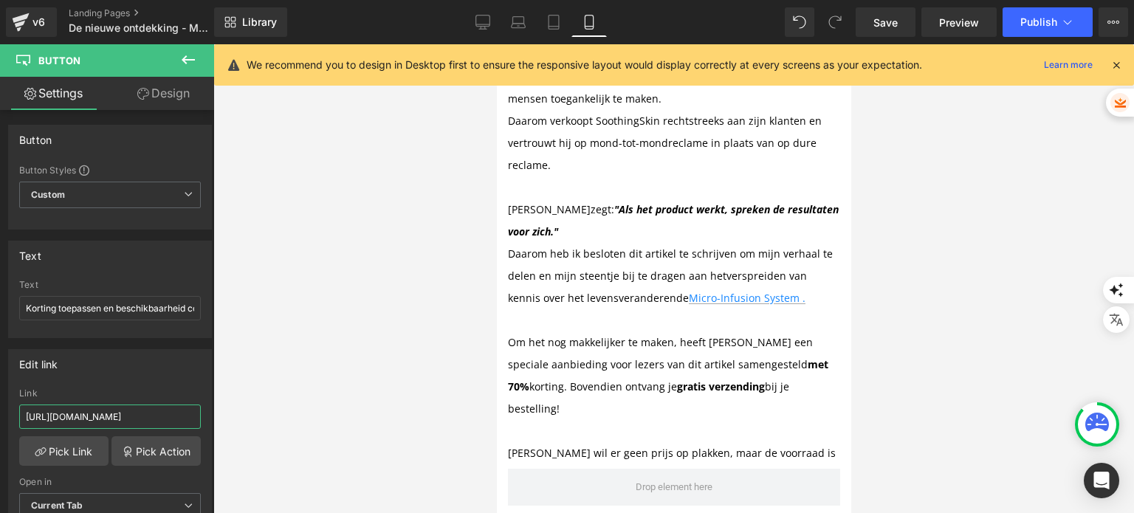
scroll to position [0, 159]
drag, startPoint x: 136, startPoint y: 409, endPoint x: 487, endPoint y: 401, distance: 351.5
click at [487, 401] on div "Text Block You are previewing how the will restyle your page. You can not edit …" at bounding box center [567, 269] width 1134 height 538
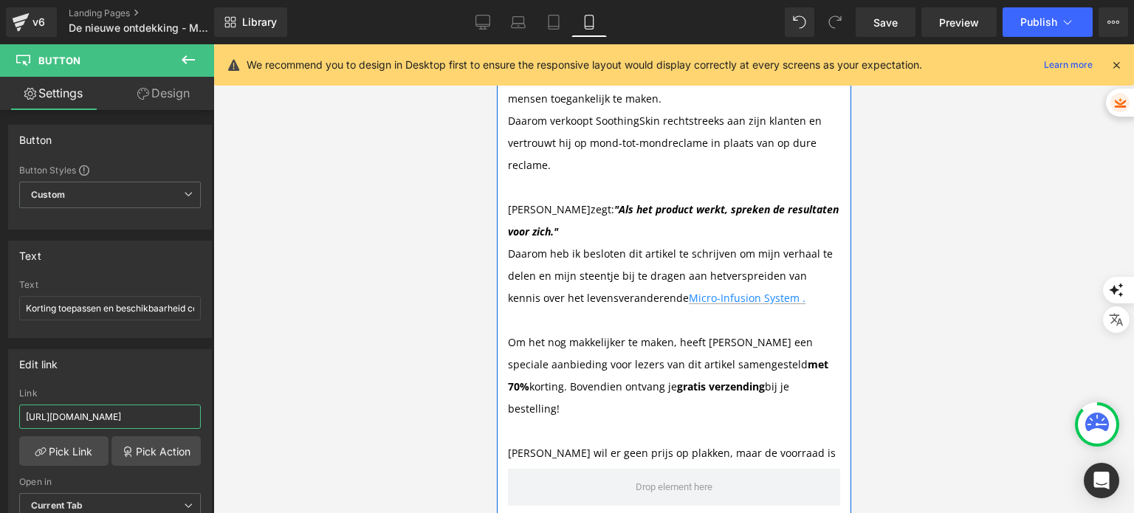
scroll to position [4578, 0]
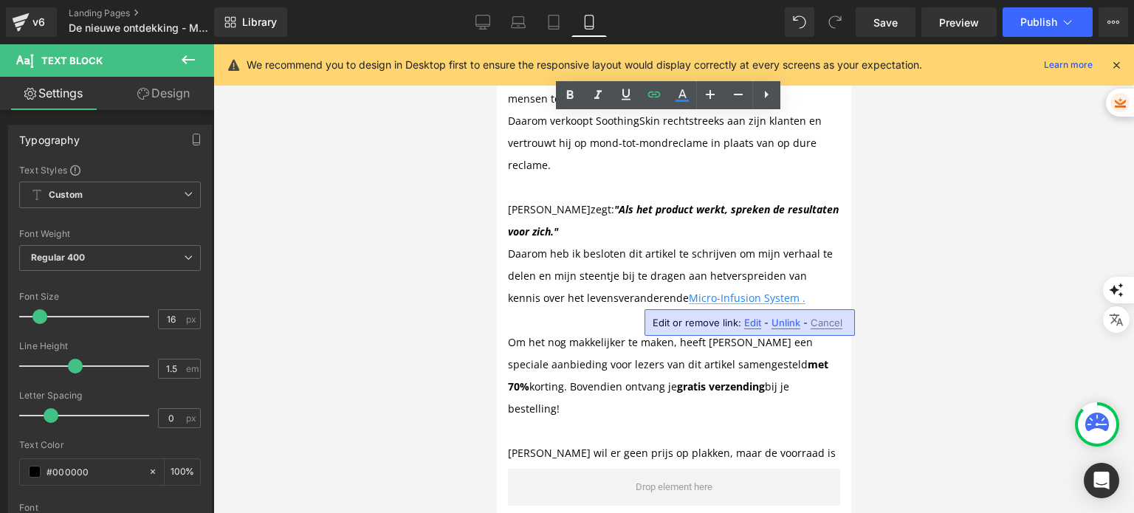
click at [741, 321] on div "Edit or remove link: Edit - Unlink - Cancel" at bounding box center [750, 322] width 210 height 27
click at [746, 329] on div "Edit or remove link: Edit - Unlink - Cancel" at bounding box center [750, 322] width 210 height 27
click at [747, 329] on div "Edit or remove link: Edit - Unlink - Cancel" at bounding box center [750, 322] width 210 height 27
click at [747, 328] on span "Edit" at bounding box center [752, 323] width 17 height 13
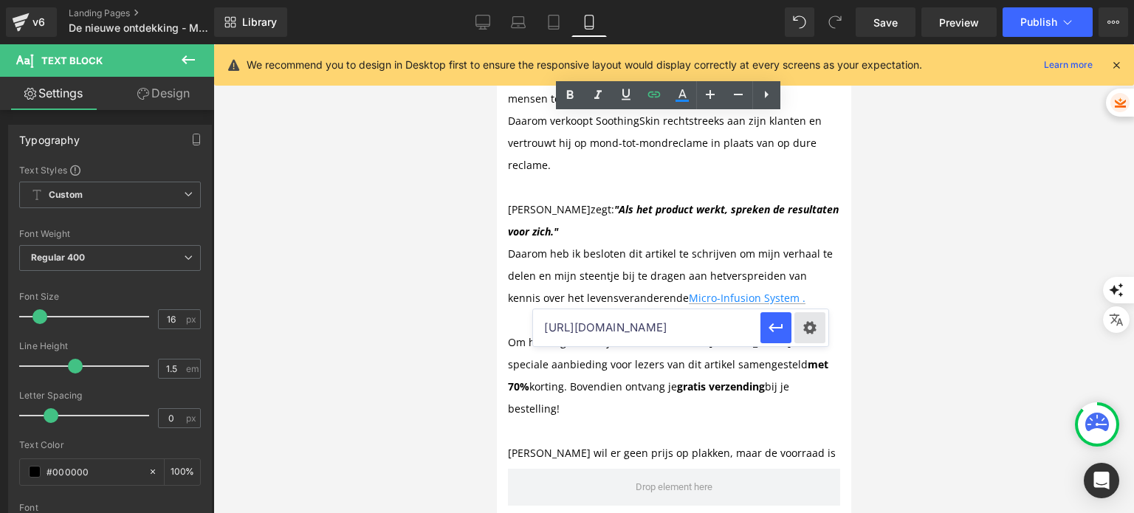
scroll to position [0, 213]
drag, startPoint x: 728, startPoint y: 327, endPoint x: 823, endPoint y: 324, distance: 95.3
click at [823, 324] on div "[URL][DOMAIN_NAME]" at bounding box center [680, 327] width 295 height 37
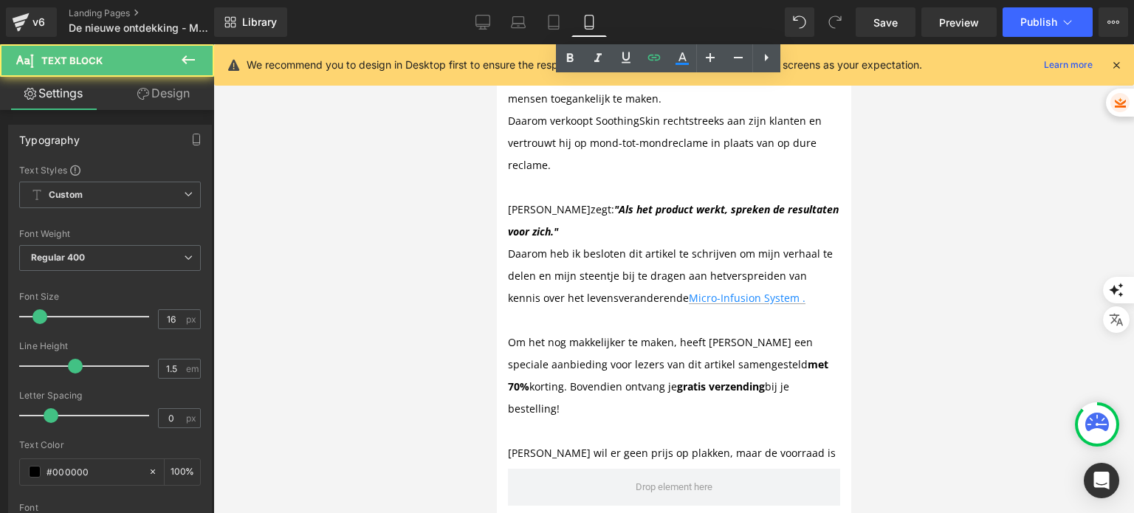
scroll to position [5021, 0]
click at [687, 407] on span "Edit" at bounding box center [688, 411] width 17 height 13
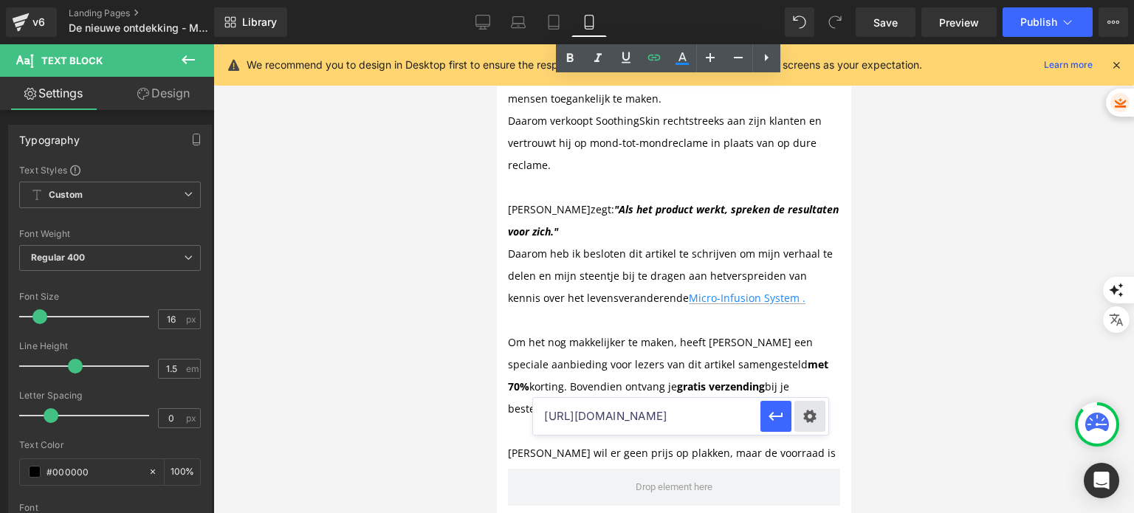
scroll to position [0, 213]
drag, startPoint x: 694, startPoint y: 412, endPoint x: 818, endPoint y: 413, distance: 124.0
click at [818, 413] on div "[URL][DOMAIN_NAME]" at bounding box center [680, 416] width 295 height 37
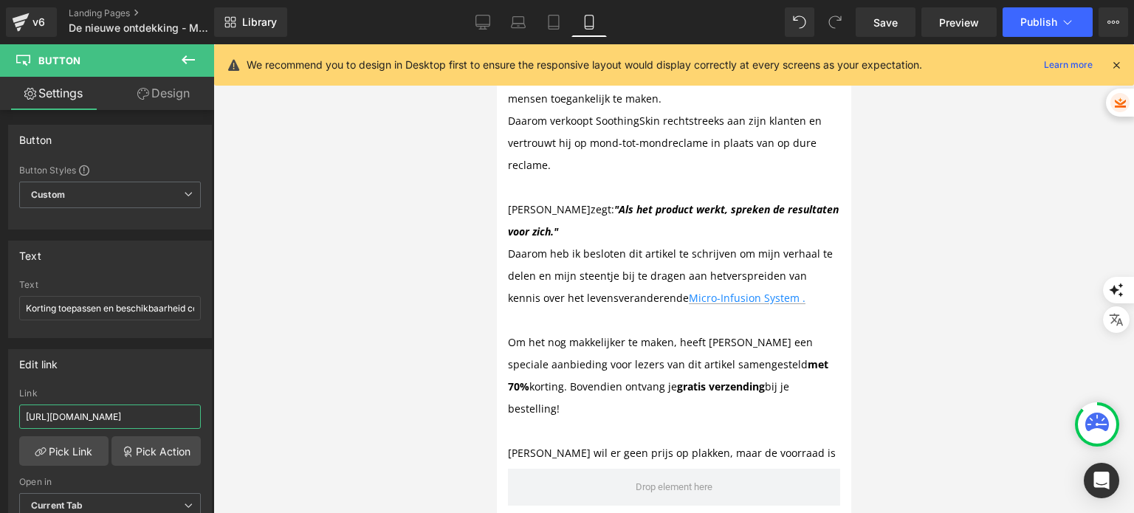
scroll to position [0, 159]
drag, startPoint x: 130, startPoint y: 416, endPoint x: 298, endPoint y: 423, distance: 168.5
click at [298, 423] on div "Text Block You are previewing how the will restyle your page. You can not edit …" at bounding box center [567, 269] width 1134 height 538
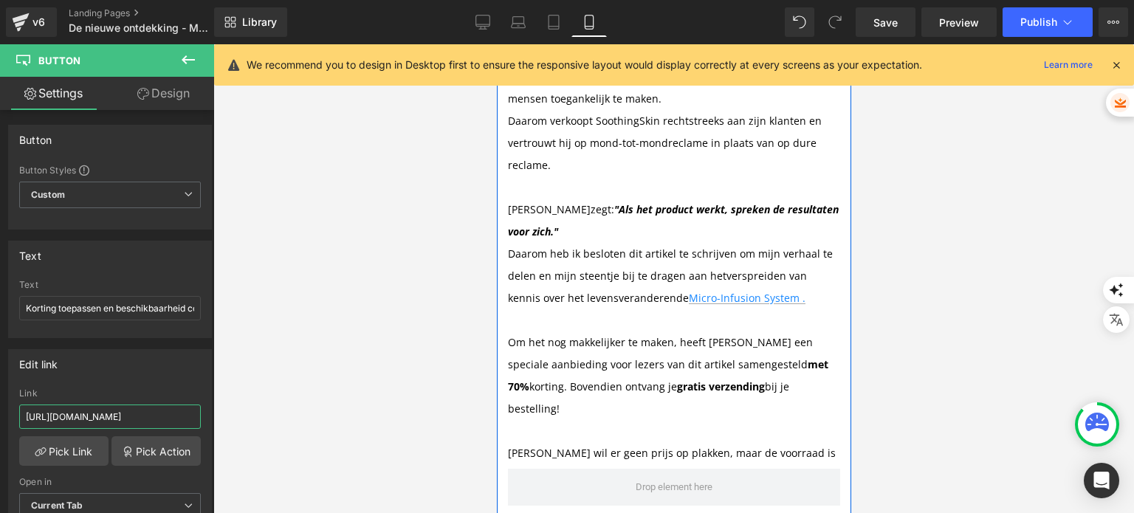
scroll to position [9081, 0]
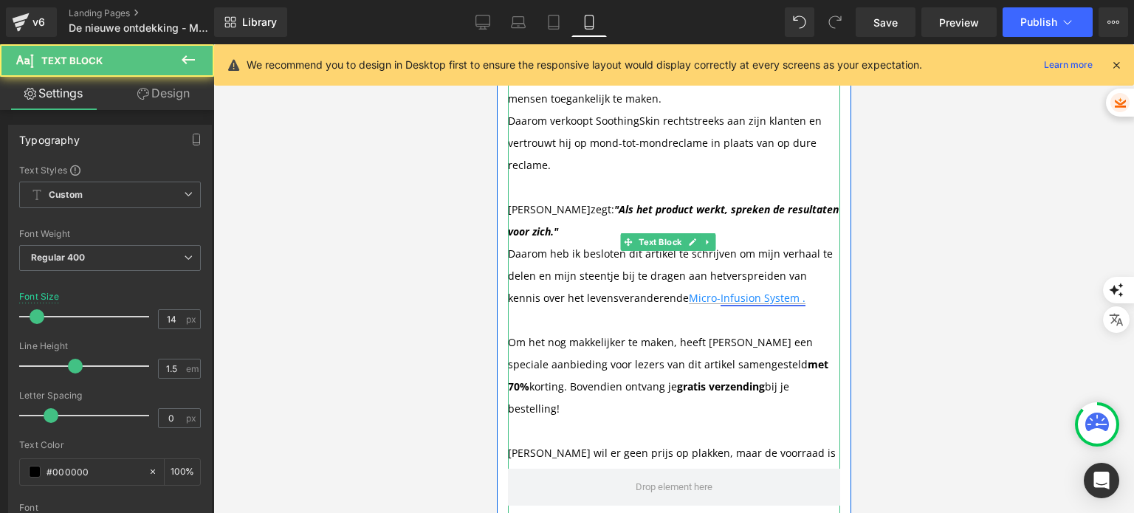
click at [724, 291] on link "Infusion System ." at bounding box center [762, 298] width 85 height 14
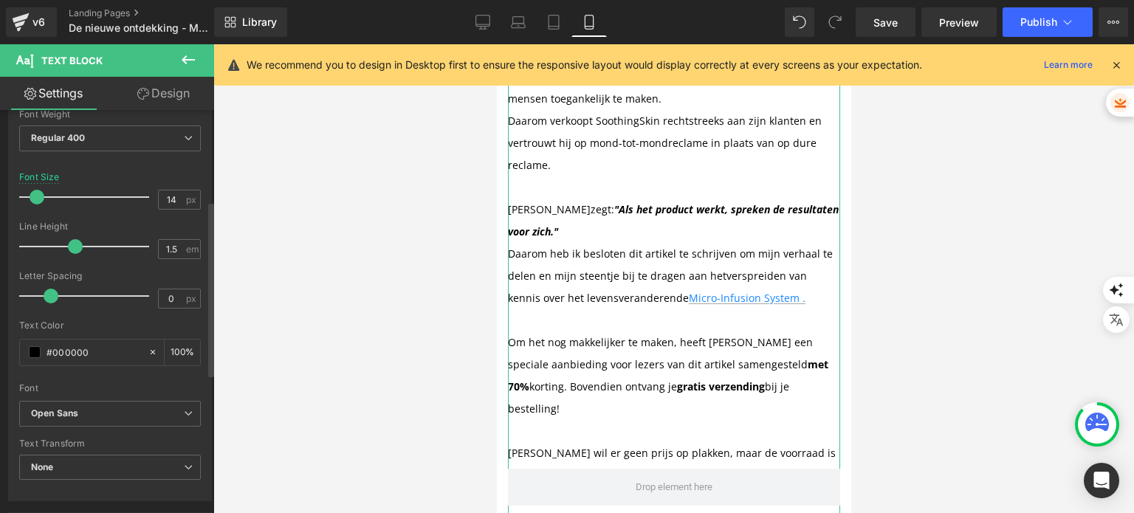
scroll to position [221, 0]
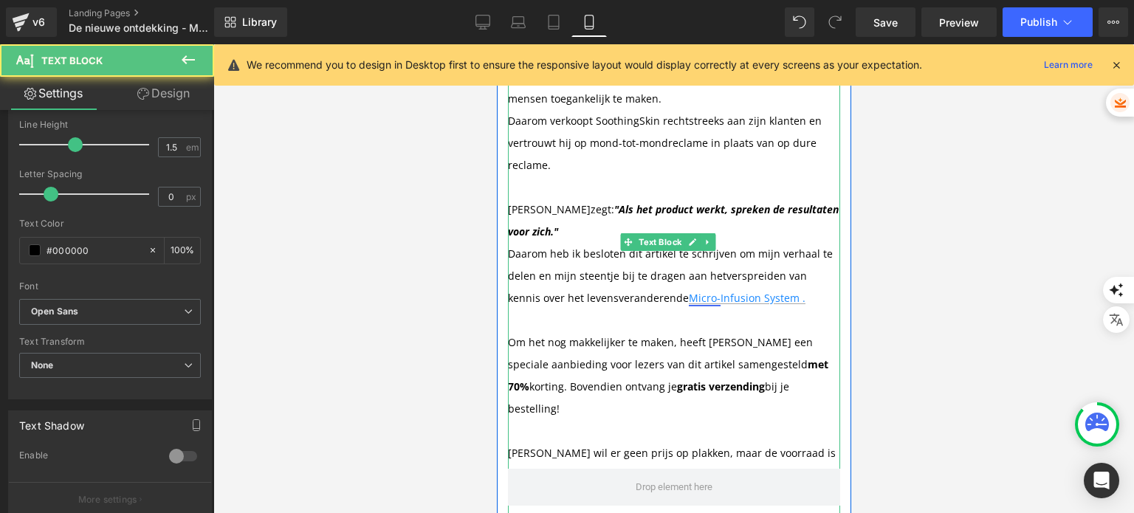
click at [707, 291] on link "Micro-" at bounding box center [704, 298] width 32 height 14
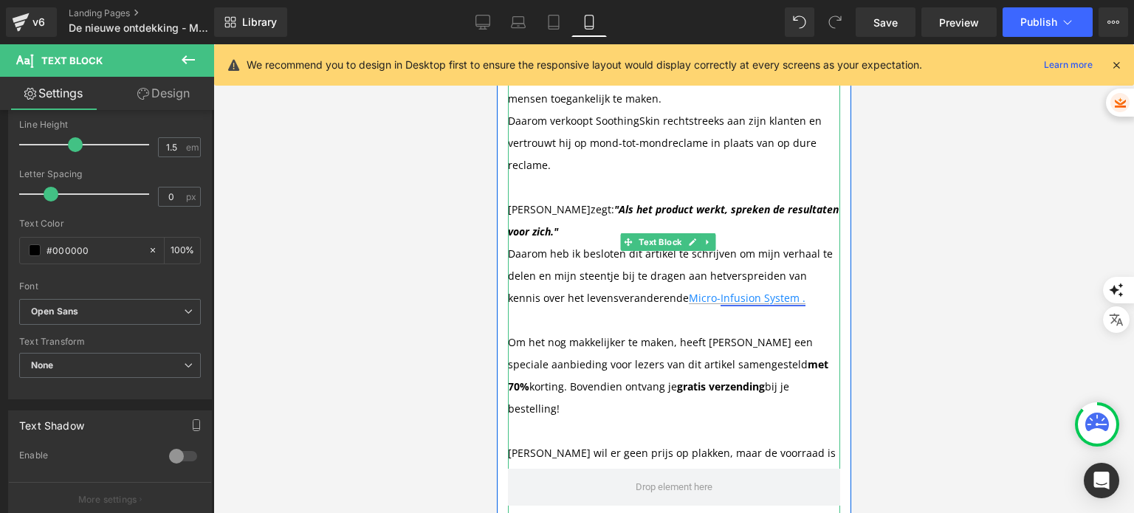
click at [727, 291] on link "Infusion System ." at bounding box center [762, 298] width 85 height 14
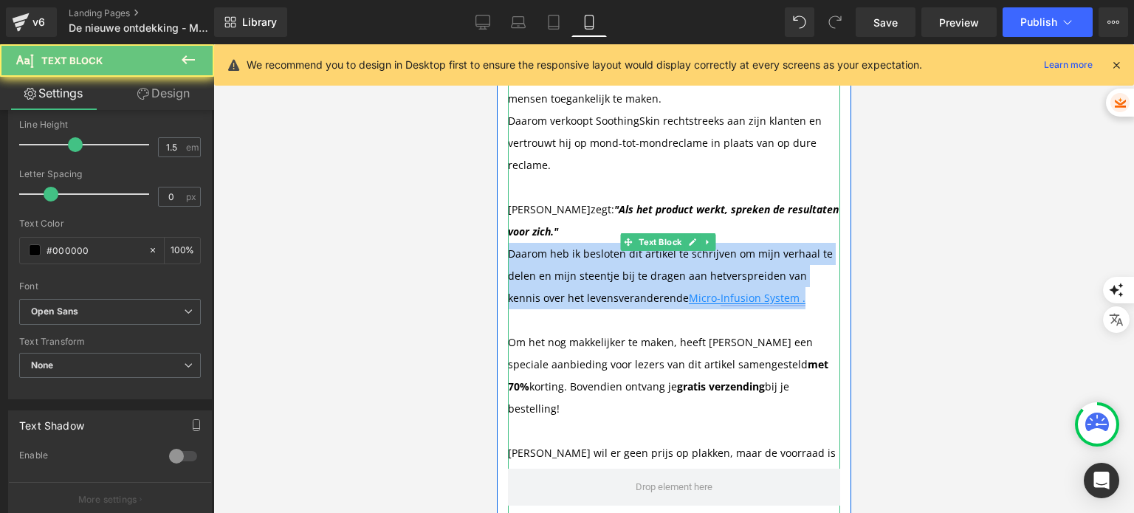
click at [727, 291] on link "Infusion System ." at bounding box center [762, 298] width 85 height 14
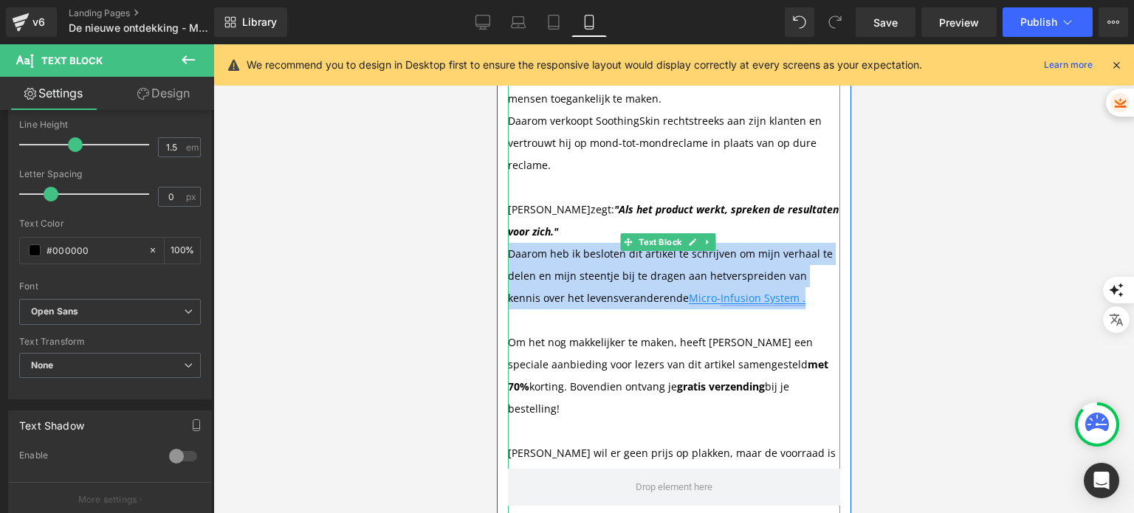
click at [728, 291] on link "Infusion System ." at bounding box center [762, 298] width 85 height 14
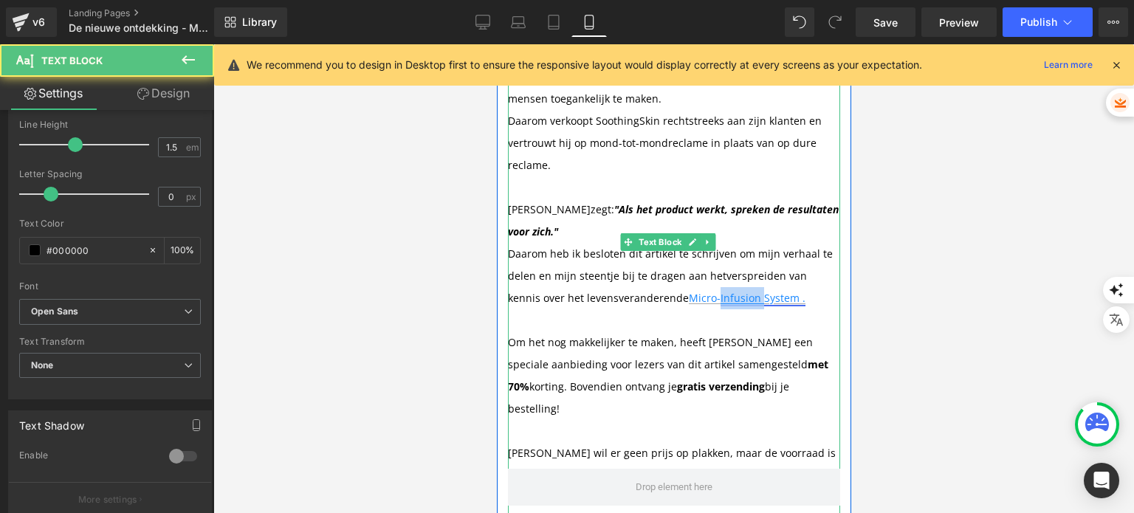
click at [728, 291] on link "Infusion System ." at bounding box center [762, 298] width 85 height 14
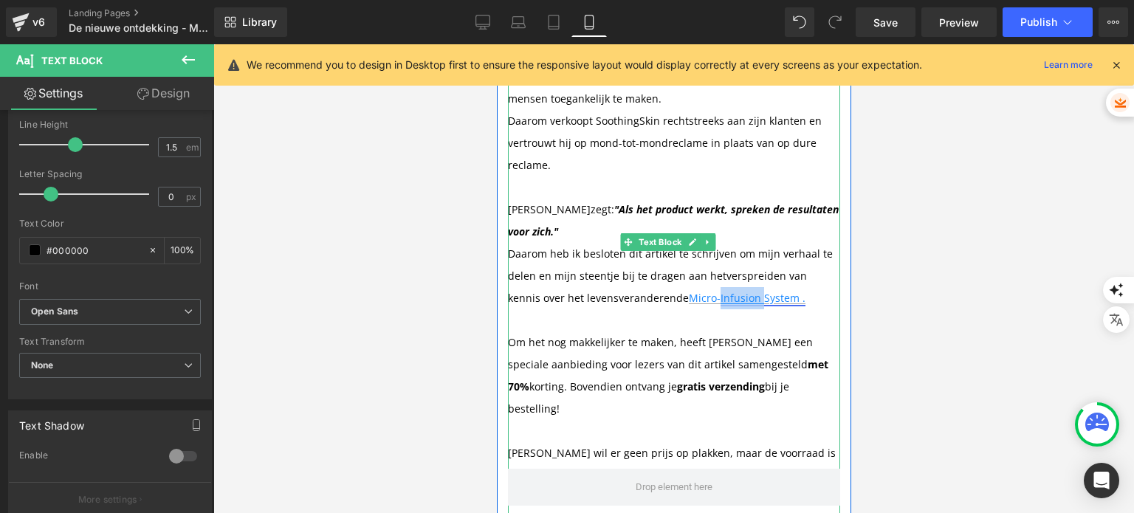
click at [728, 291] on link "Infusion System ." at bounding box center [762, 298] width 85 height 14
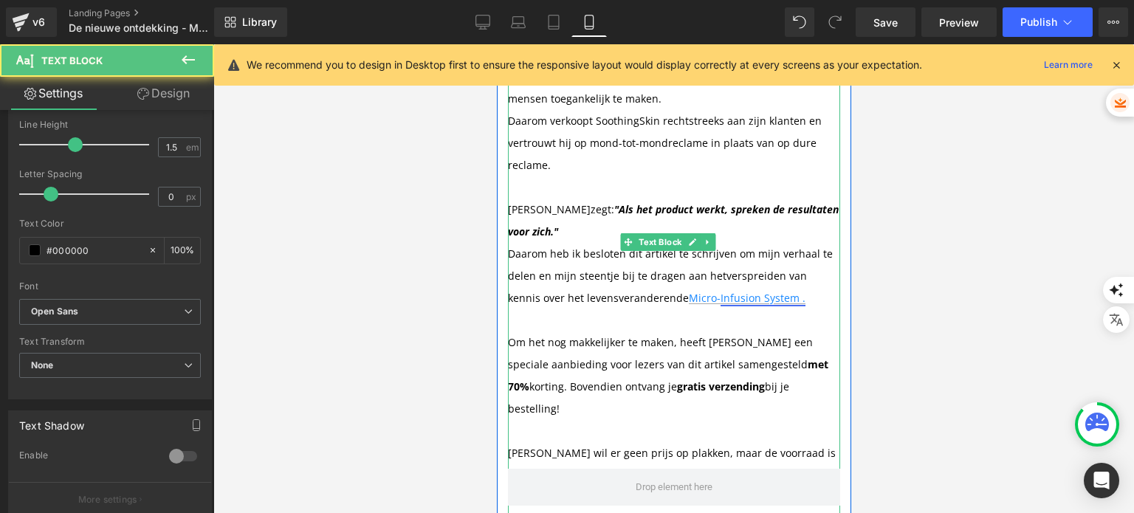
click at [728, 291] on link "Infusion System ." at bounding box center [762, 298] width 85 height 14
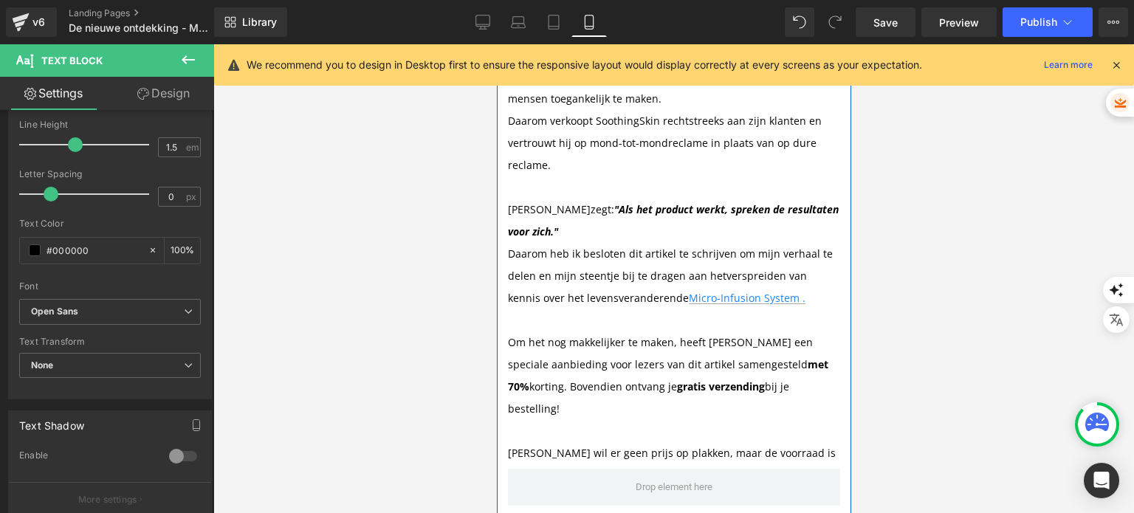
scroll to position [8934, 0]
click at [744, 291] on link "Infusion System ." at bounding box center [762, 298] width 85 height 14
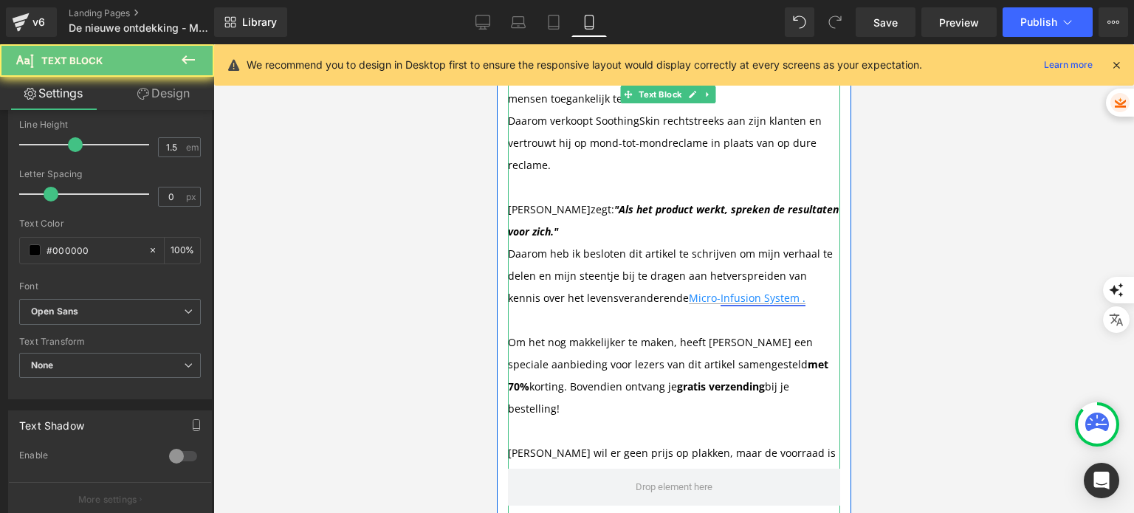
click at [739, 291] on link "Infusion System ." at bounding box center [762, 298] width 85 height 14
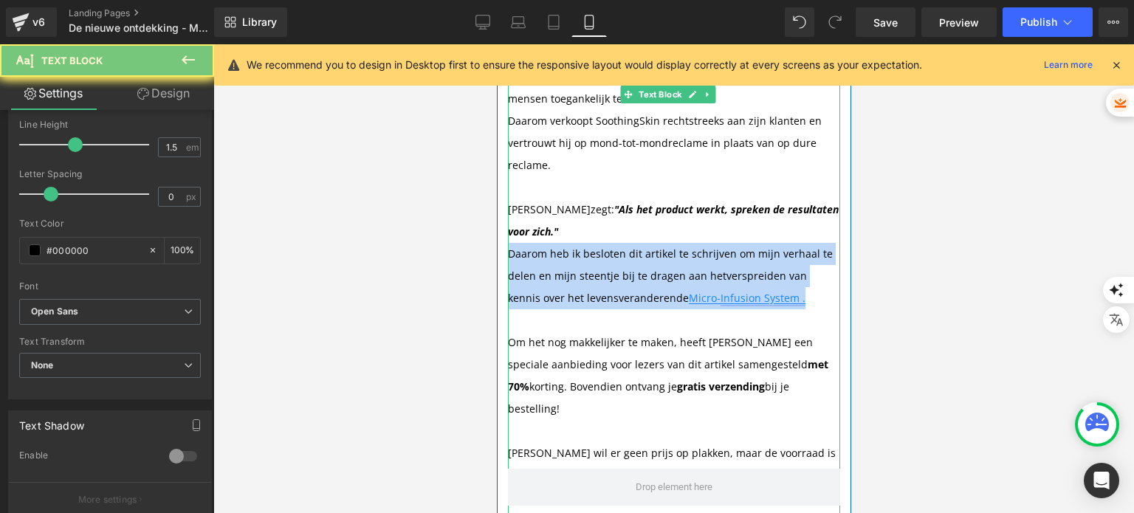
click at [739, 291] on link "Infusion System ." at bounding box center [762, 298] width 85 height 14
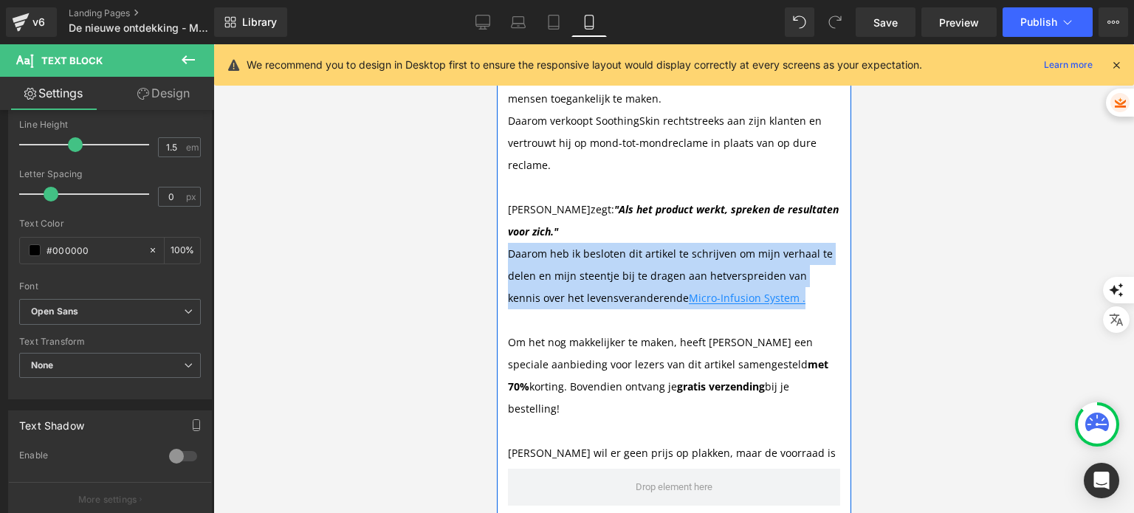
scroll to position [9939, 0]
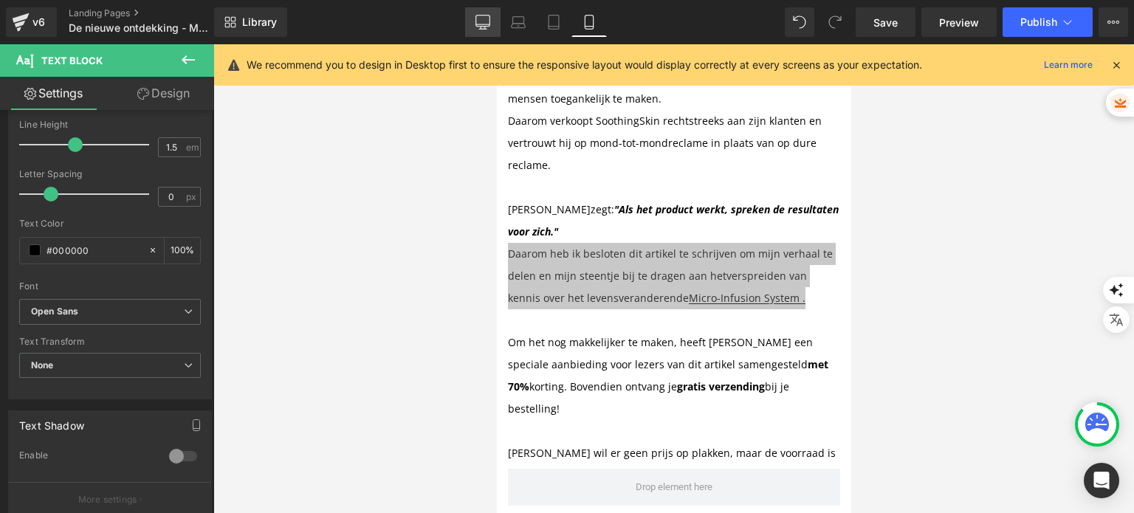
click at [473, 20] on link "Desktop" at bounding box center [482, 22] width 35 height 30
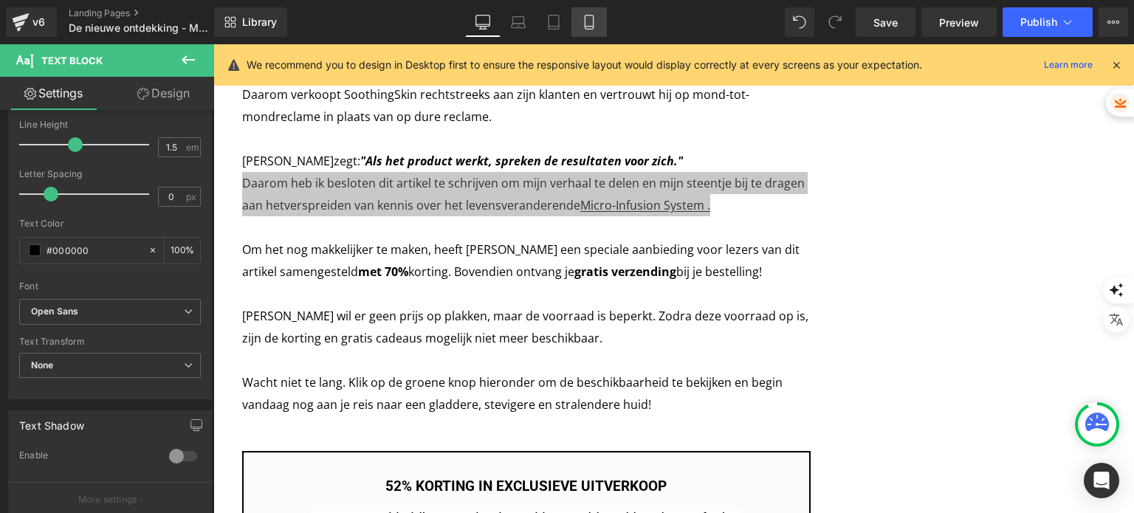
click at [598, 23] on link "Mobile" at bounding box center [588, 22] width 35 height 30
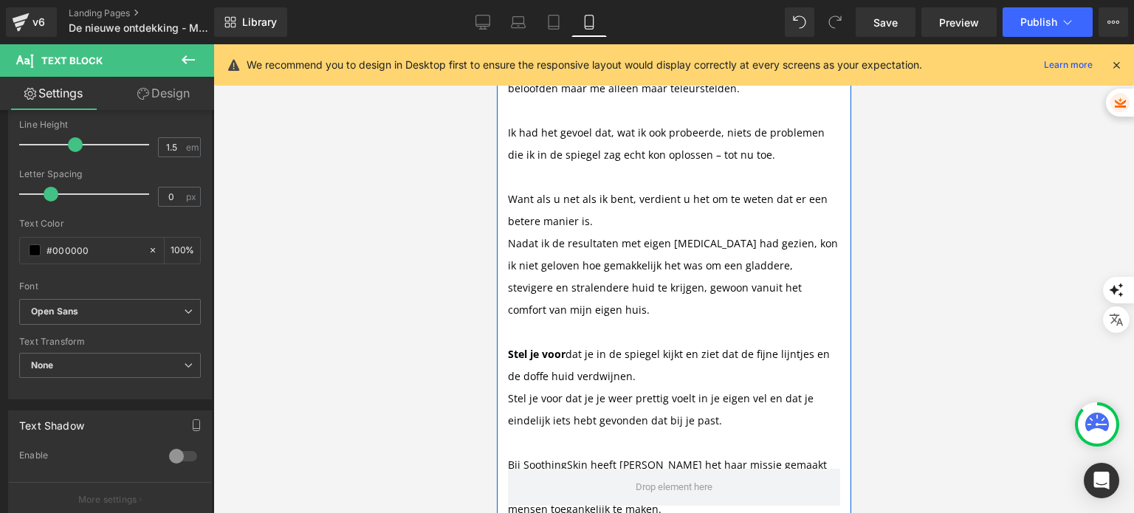
scroll to position [6634, 0]
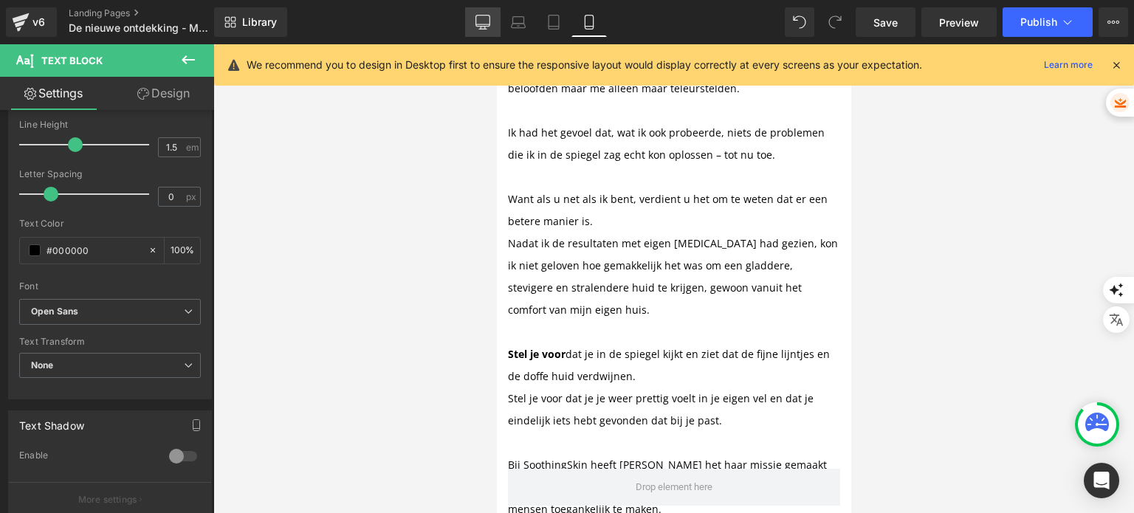
click at [492, 14] on link "Desktop" at bounding box center [482, 22] width 35 height 30
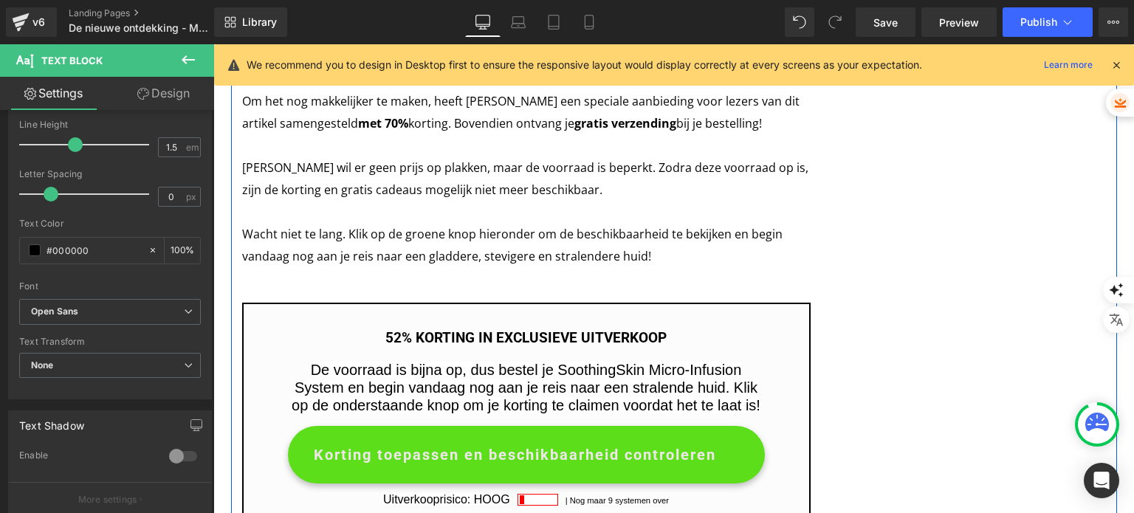
scroll to position [8597, 0]
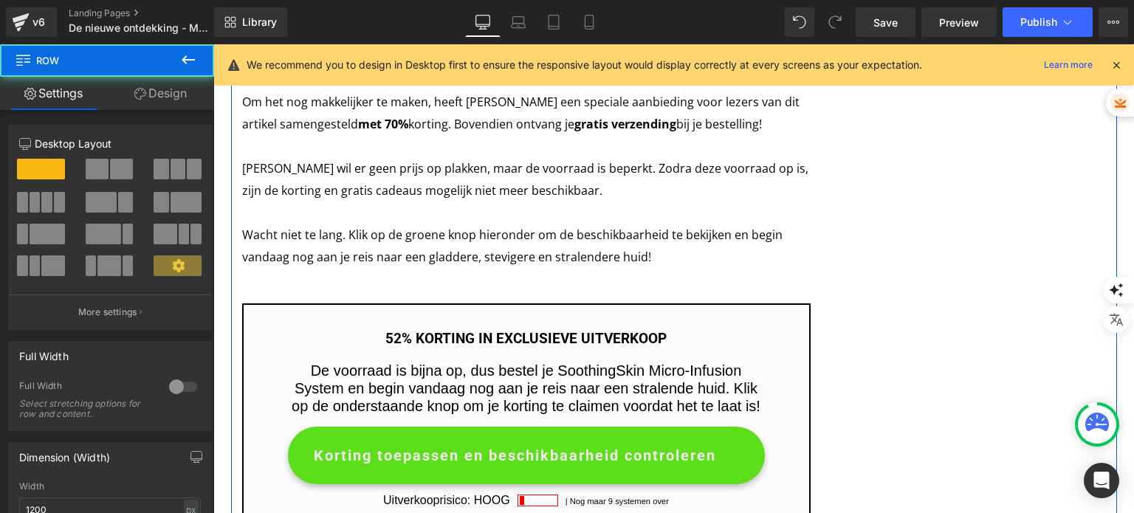
click at [780, 303] on div "52% KORTING IN EXCLUSIEVE UITVERKOOP Heading De voorraad is bijna op, dus beste…" at bounding box center [526, 442] width 569 height 279
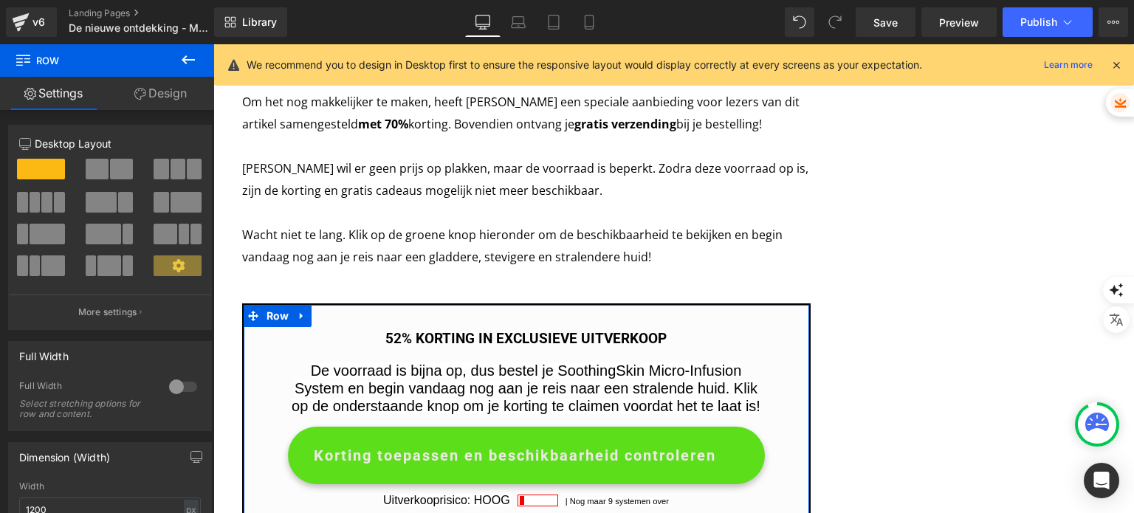
click at [135, 103] on link "Design" at bounding box center [160, 93] width 107 height 33
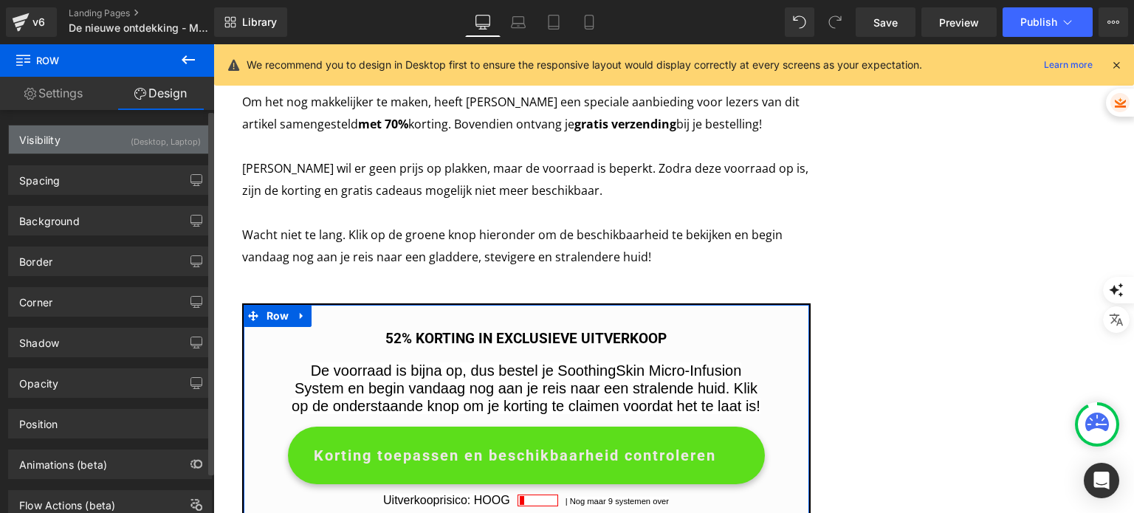
click at [109, 147] on div "Visibility (Desktop, Laptop)" at bounding box center [110, 140] width 202 height 28
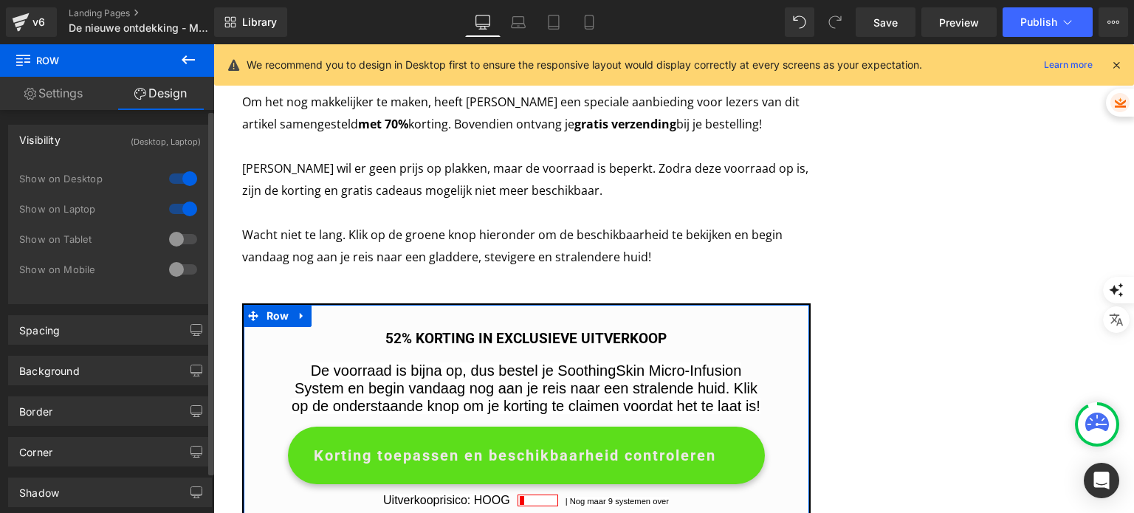
click at [180, 266] on div at bounding box center [182, 270] width 35 height 24
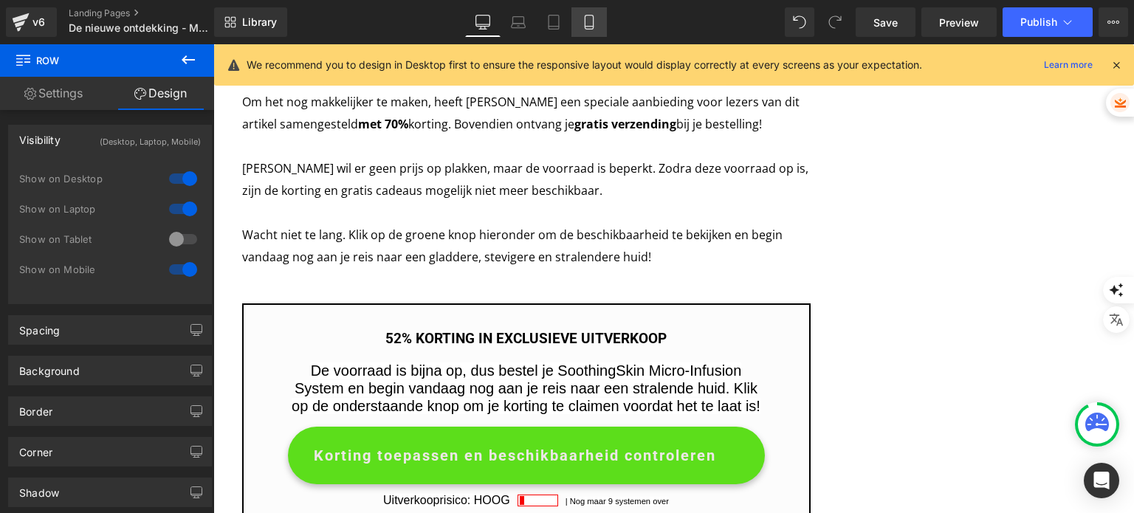
click at [600, 28] on link "Mobile" at bounding box center [588, 22] width 35 height 30
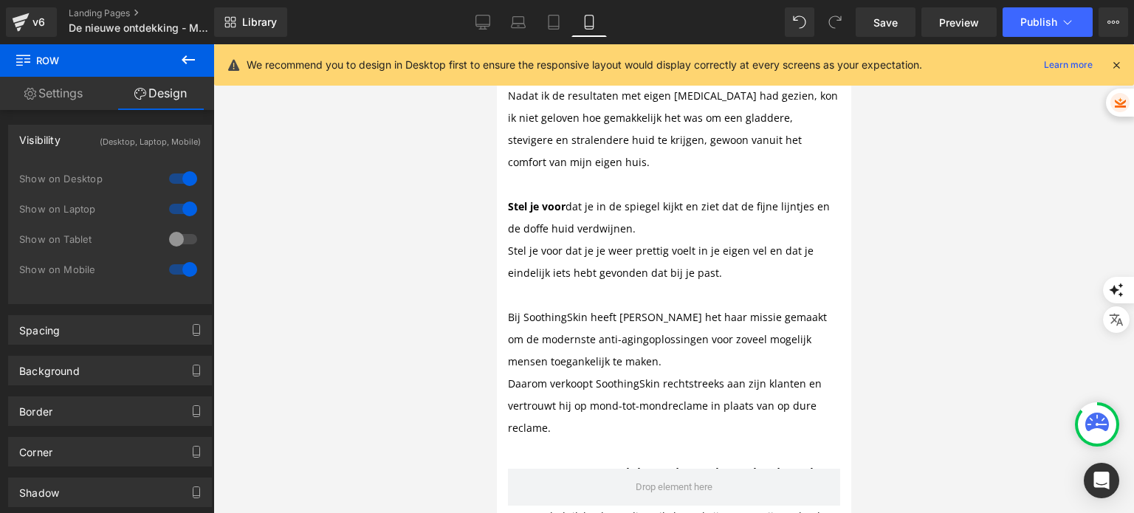
scroll to position [9455, 0]
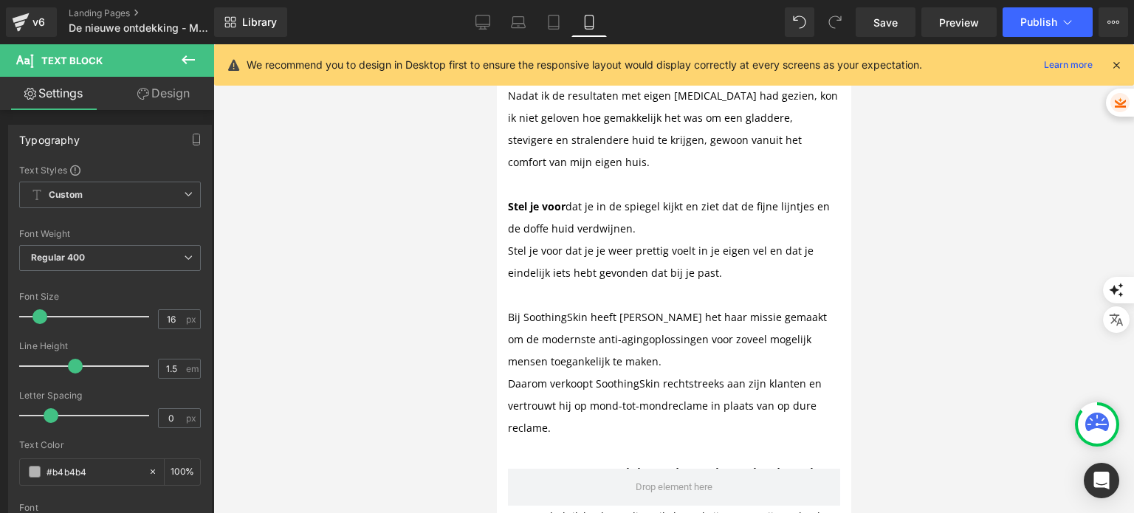
click at [867, 224] on div at bounding box center [673, 278] width 921 height 469
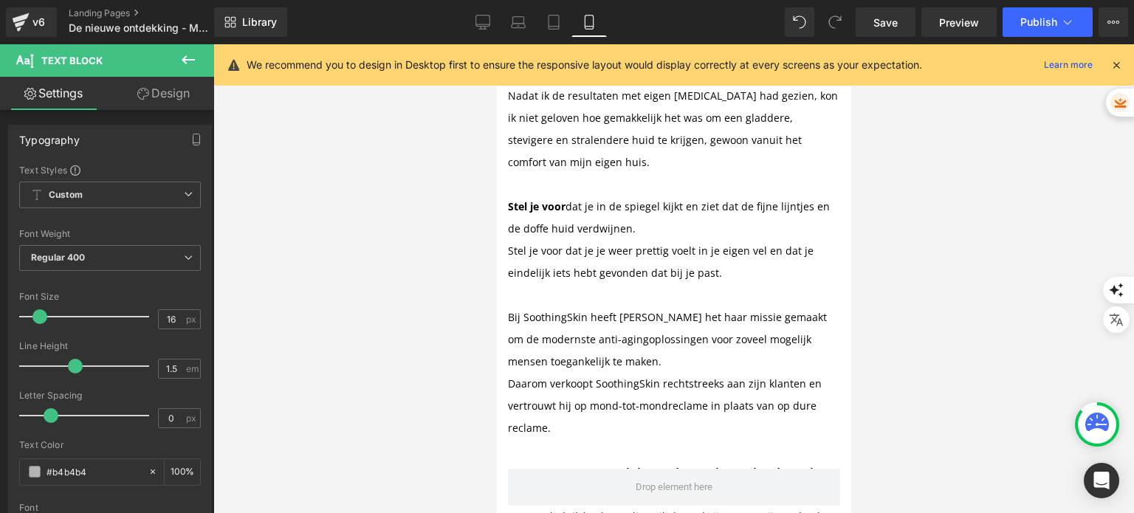
scroll to position [9233, 0]
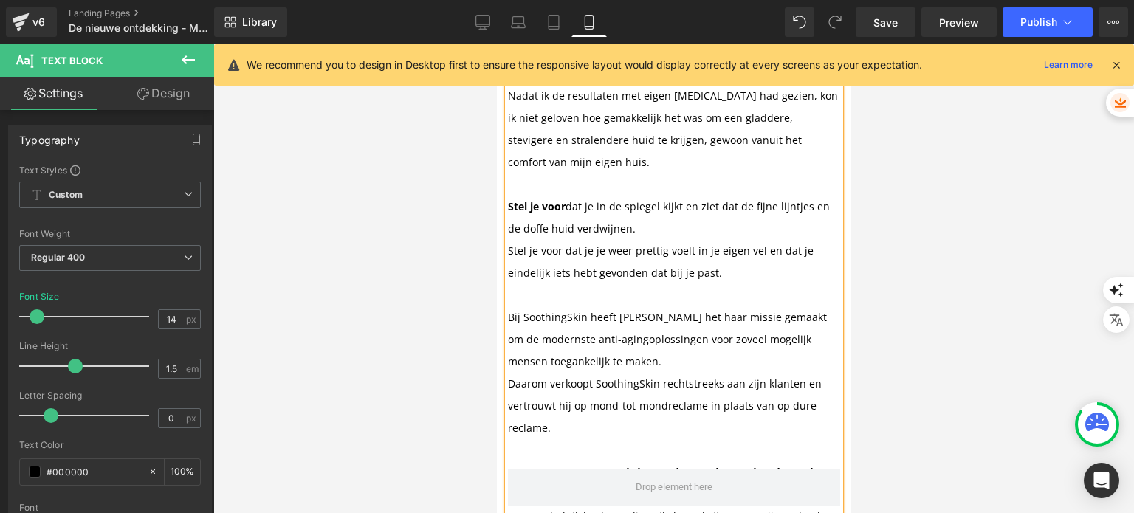
scroll to position [8938, 0]
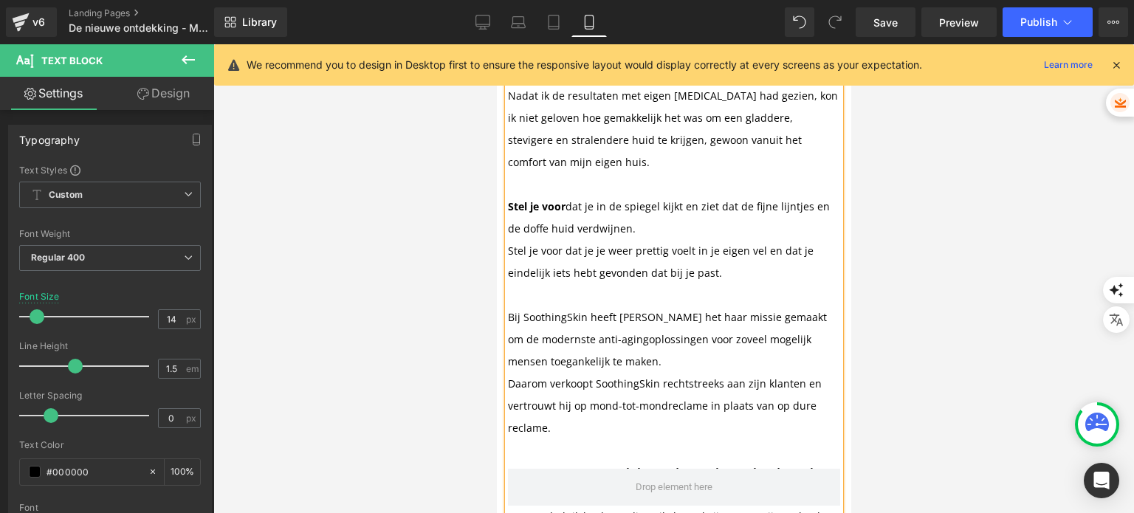
drag, startPoint x: 518, startPoint y: 346, endPoint x: 507, endPoint y: 346, distance: 11.1
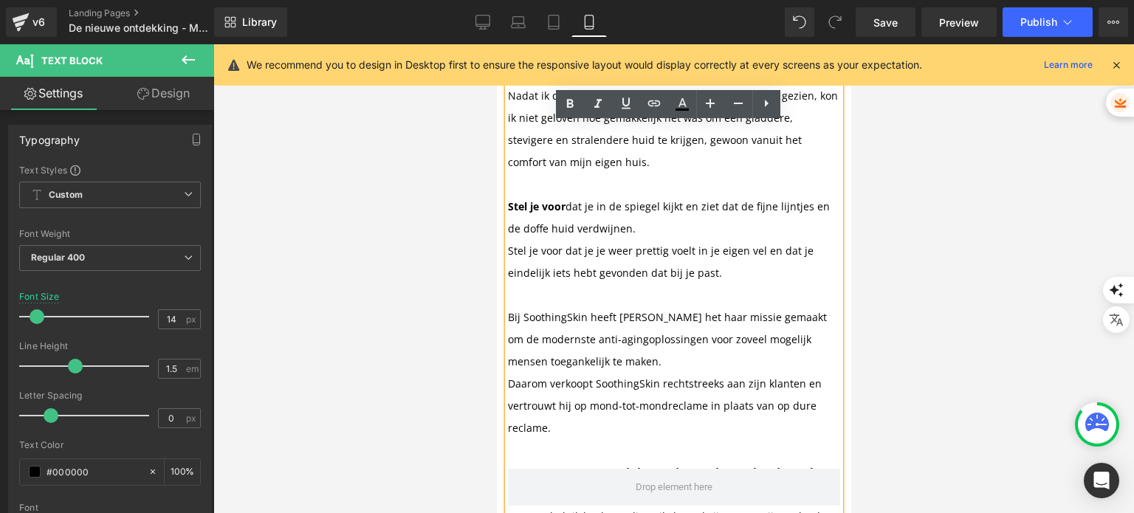
scroll to position [8200, 0]
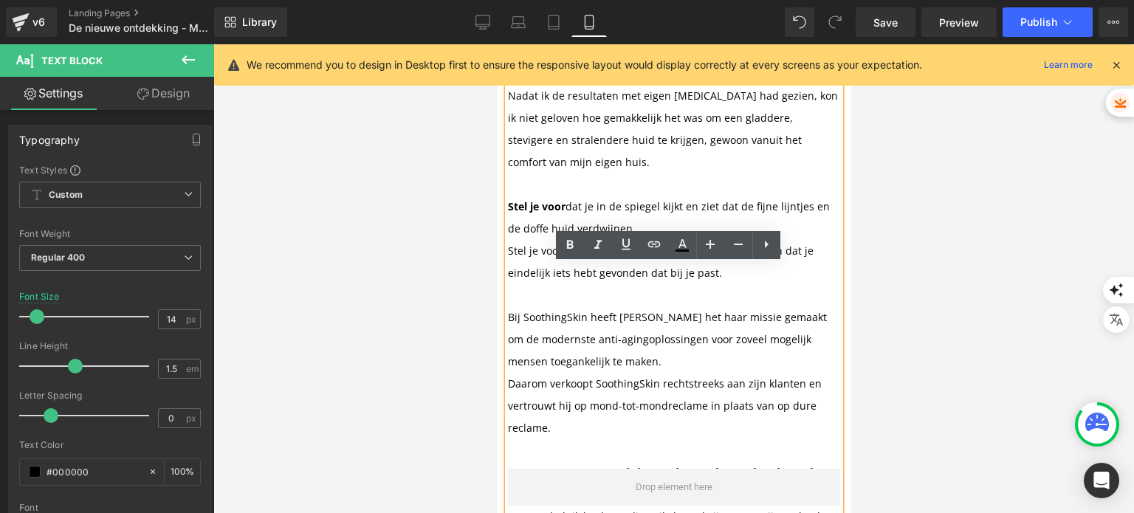
scroll to position [7978, 0]
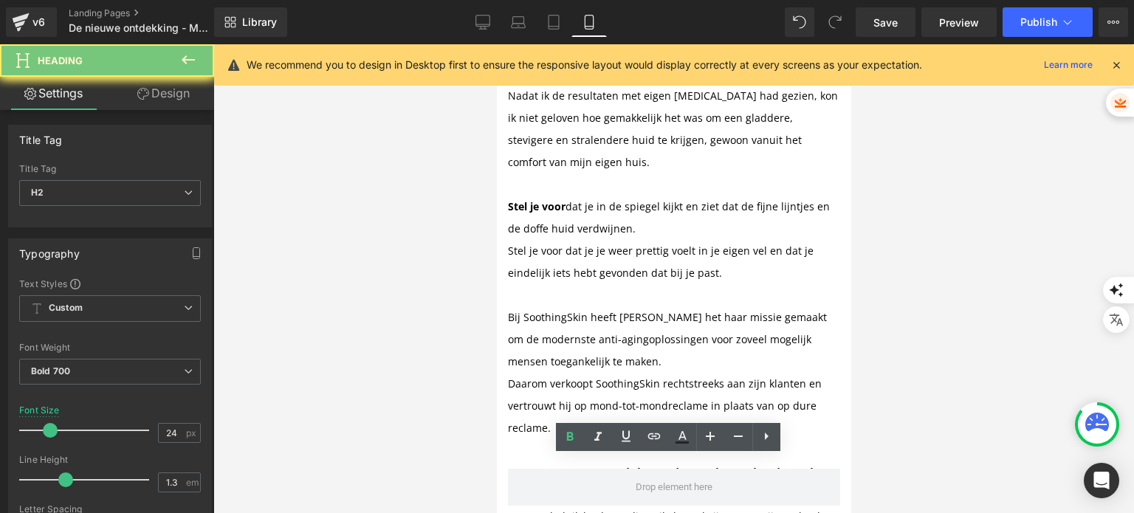
scroll to position [7757, 0]
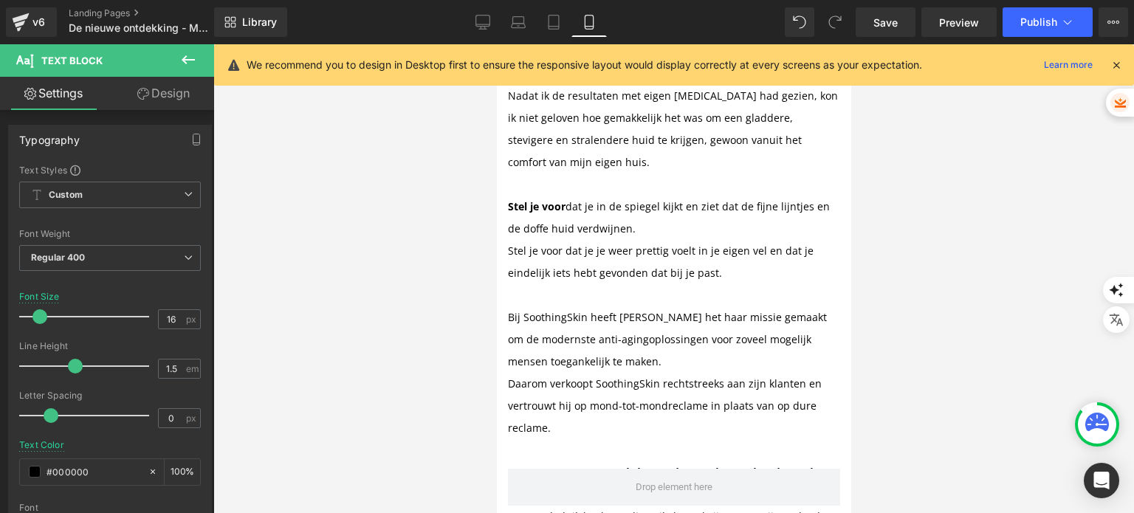
scroll to position [1776, 0]
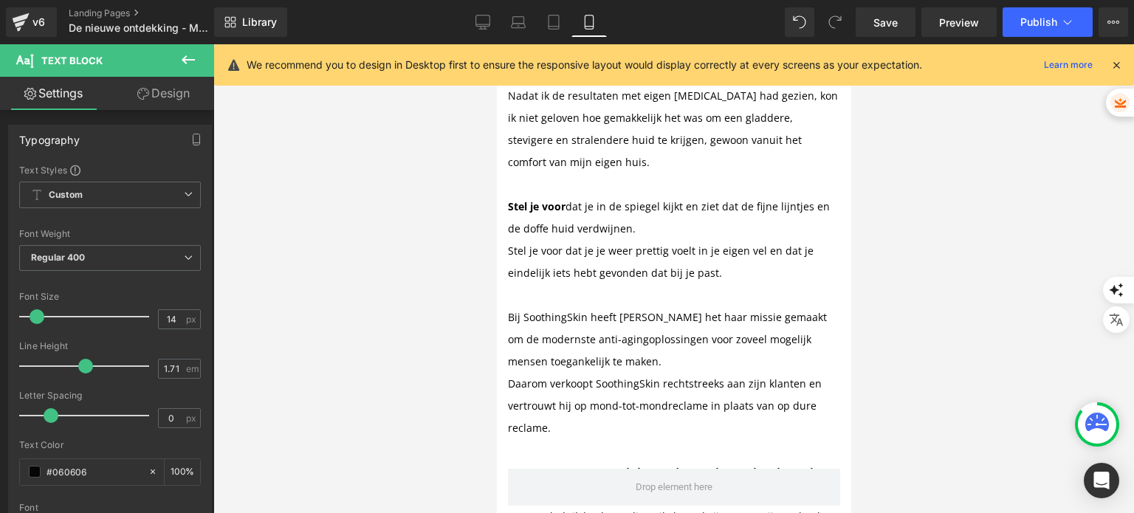
click at [368, 206] on div at bounding box center [673, 278] width 921 height 469
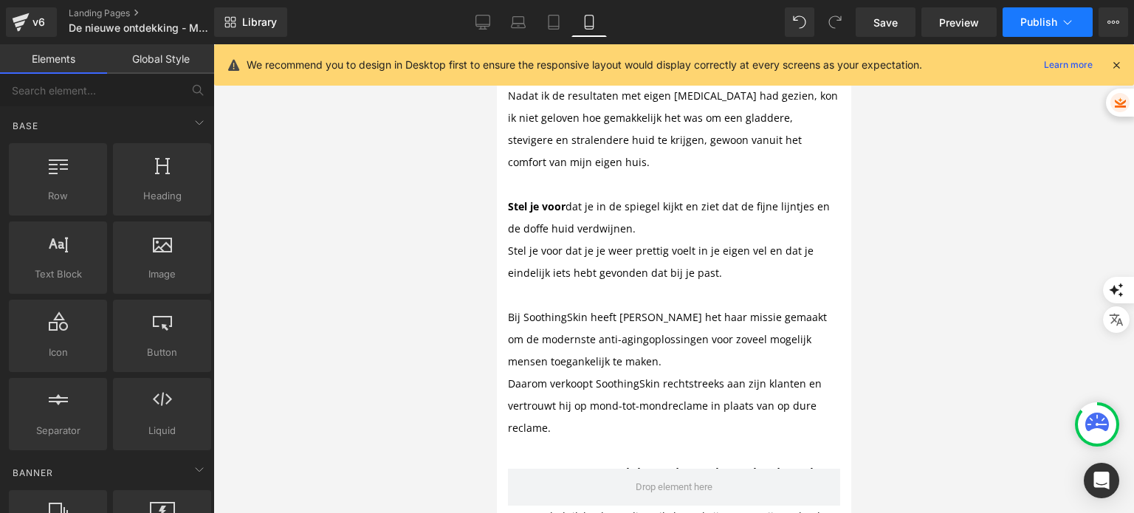
click at [1067, 29] on icon at bounding box center [1067, 22] width 15 height 15
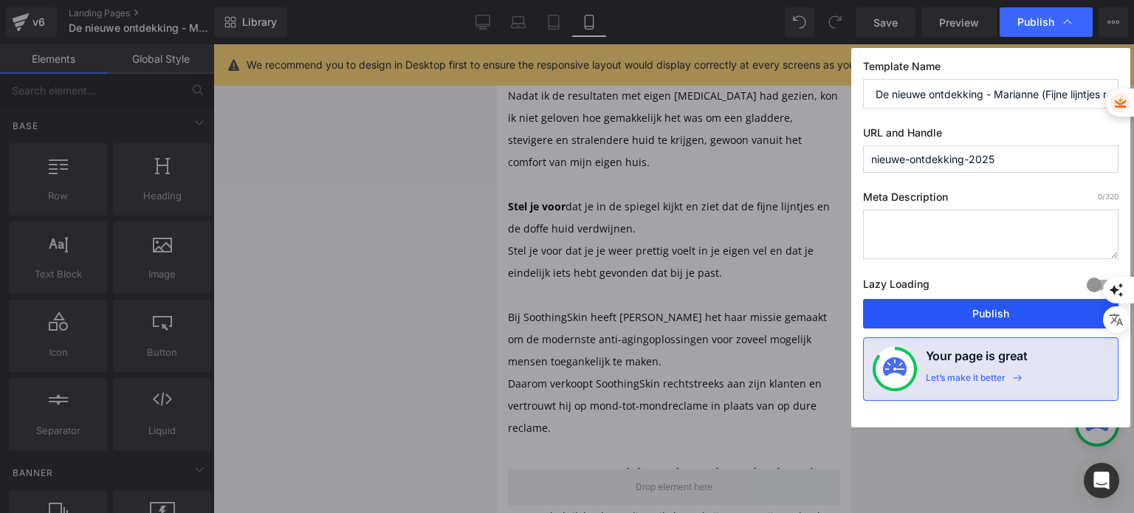
click at [941, 303] on button "Publish" at bounding box center [990, 314] width 255 height 30
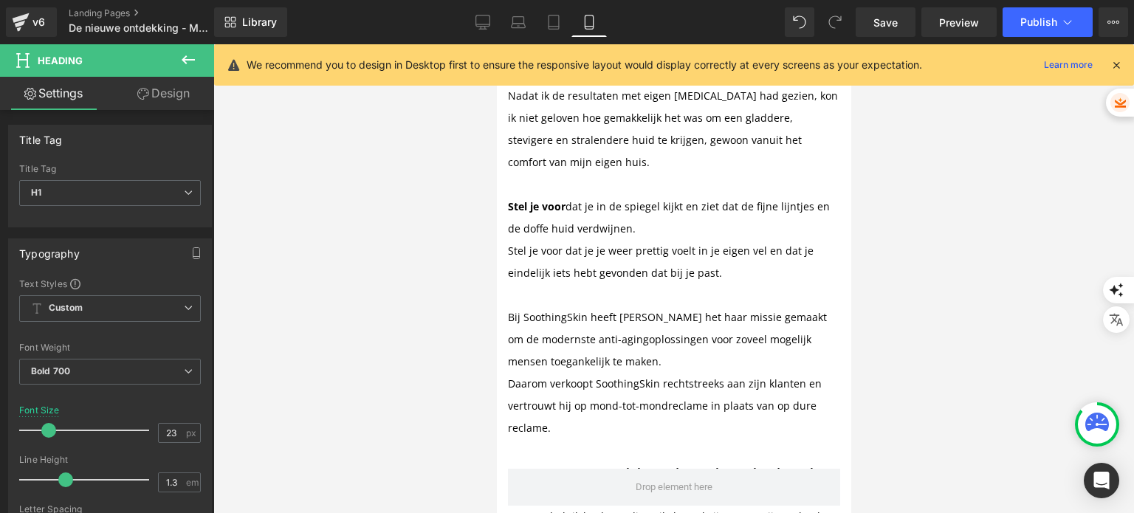
scroll to position [74, 0]
click at [1072, 21] on icon at bounding box center [1067, 22] width 15 height 15
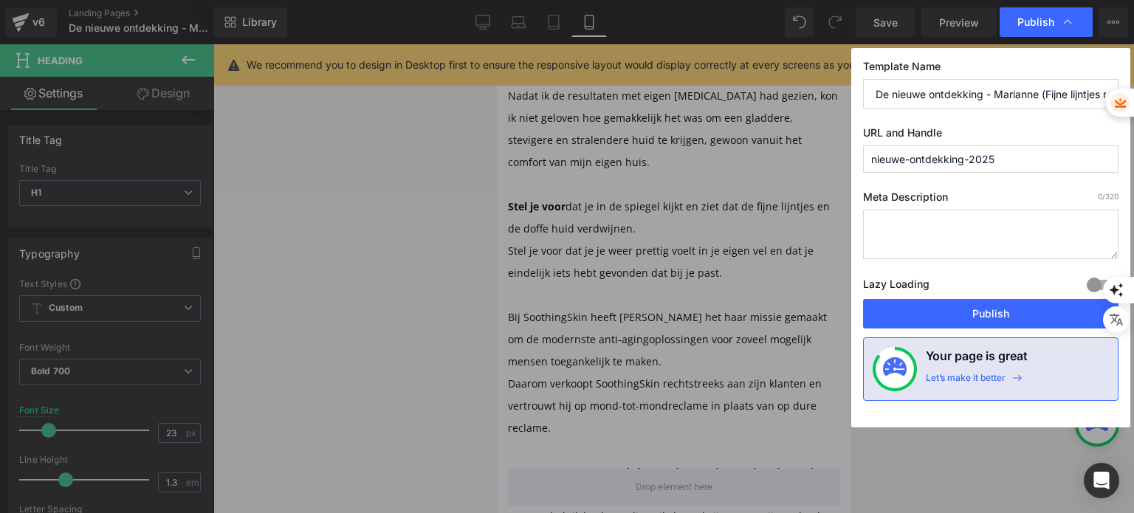
click at [952, 323] on button "Publish" at bounding box center [990, 314] width 255 height 30
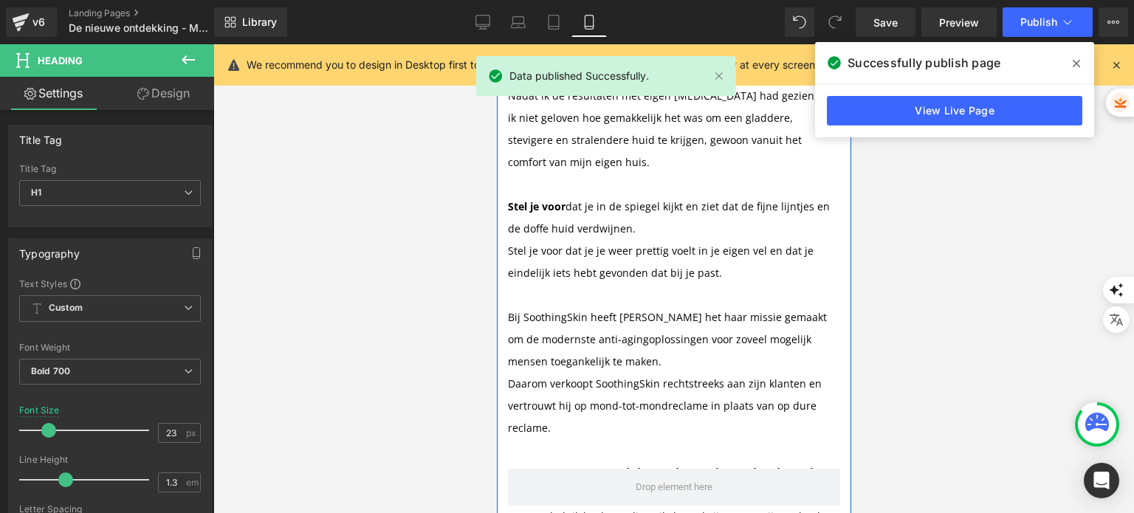
scroll to position [443, 0]
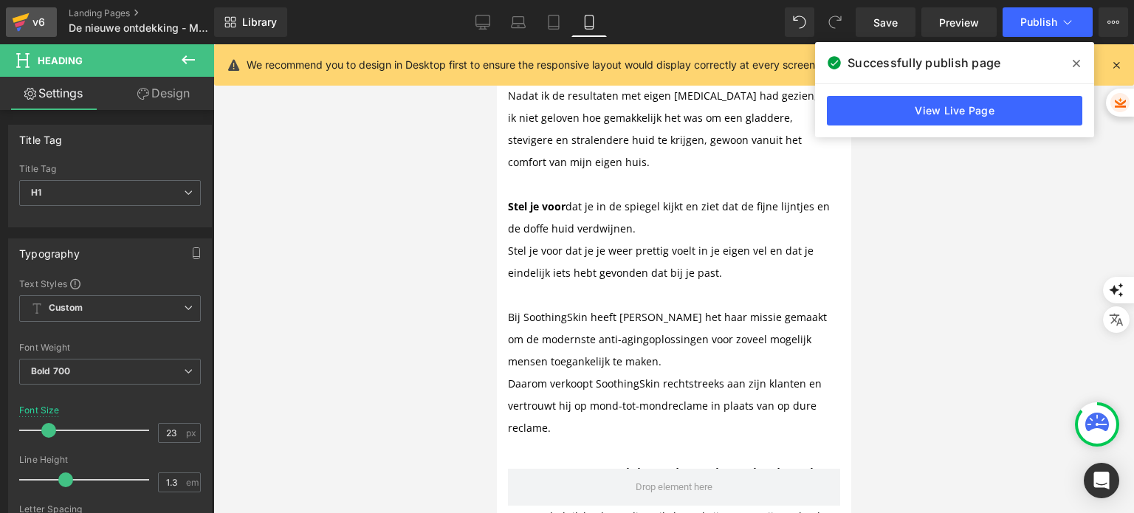
click at [24, 25] on icon at bounding box center [21, 22] width 18 height 37
